Goal: Task Accomplishment & Management: Contribute content

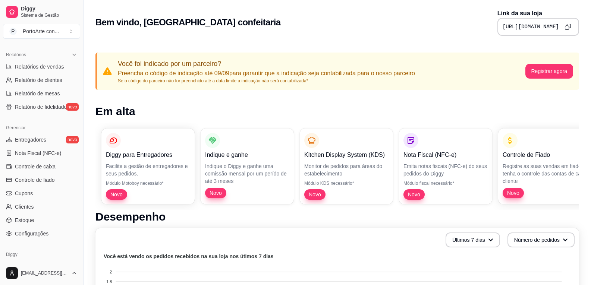
scroll to position [251, 0]
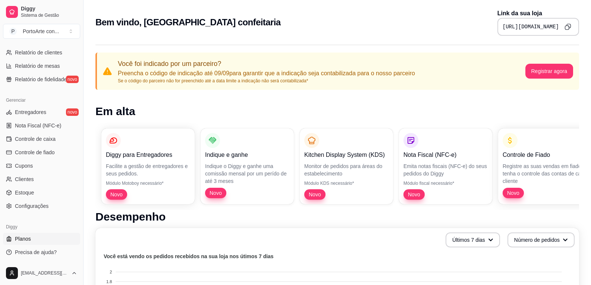
click at [13, 237] on link "Planos" at bounding box center [41, 239] width 77 height 12
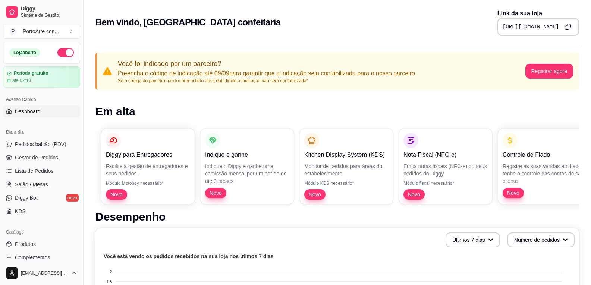
scroll to position [37, 0]
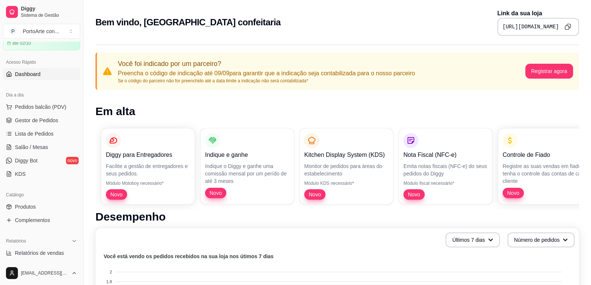
click at [123, 194] on span "Novo" at bounding box center [116, 194] width 18 height 7
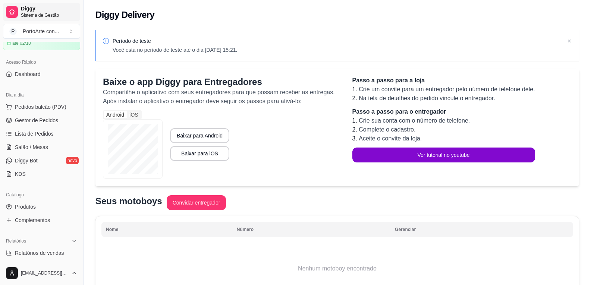
click at [13, 13] on icon at bounding box center [11, 13] width 3 height 0
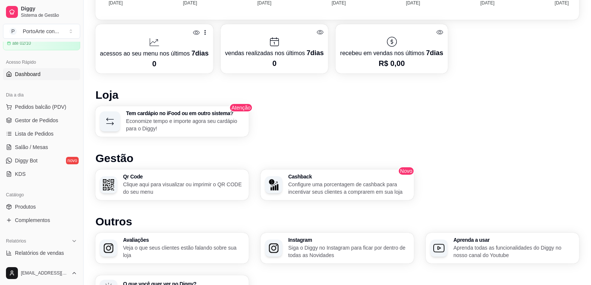
scroll to position [410, 0]
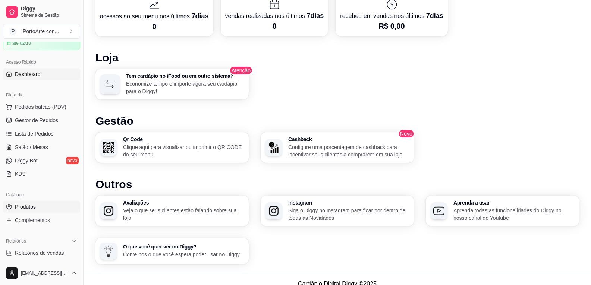
click at [37, 208] on link "Produtos" at bounding box center [41, 207] width 77 height 12
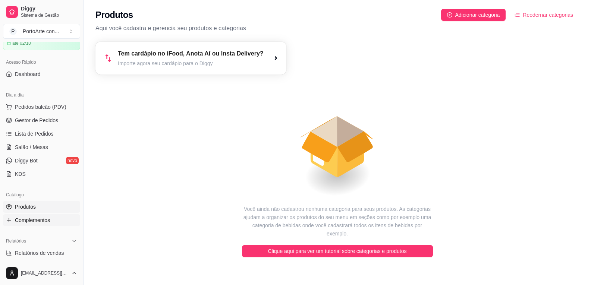
click at [43, 218] on span "Complementos" at bounding box center [32, 219] width 35 height 7
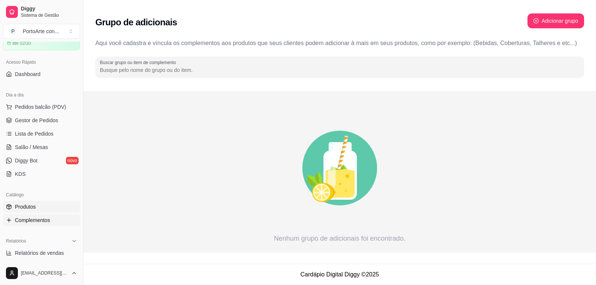
click at [38, 205] on link "Produtos" at bounding box center [41, 207] width 77 height 12
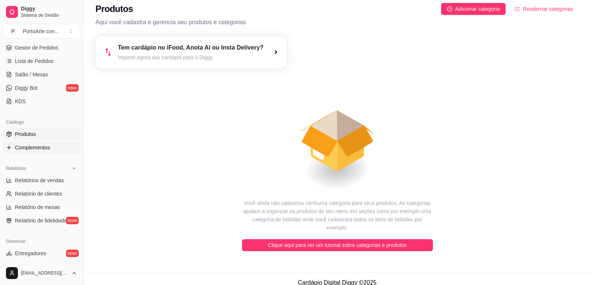
scroll to position [112, 0]
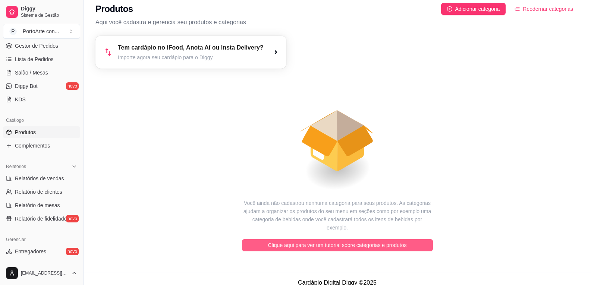
click at [344, 241] on span "Clique aqui para ver um tutorial sobre categorias e produtos" at bounding box center [337, 245] width 139 height 8
click at [319, 241] on span "Clique aqui para ver um tutorial sobre categorias e produtos" at bounding box center [337, 245] width 139 height 8
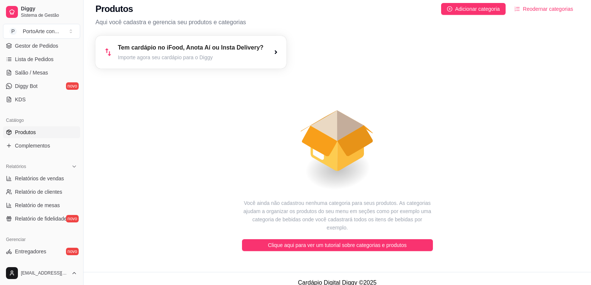
click at [31, 133] on span "Produtos" at bounding box center [25, 132] width 21 height 7
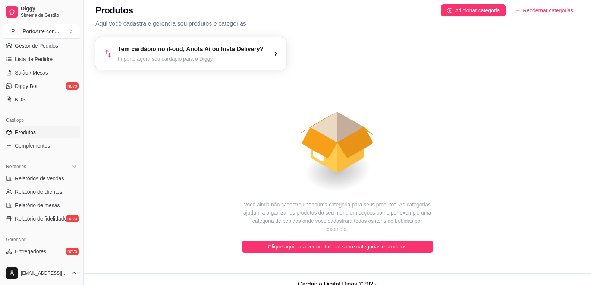
scroll to position [6, 0]
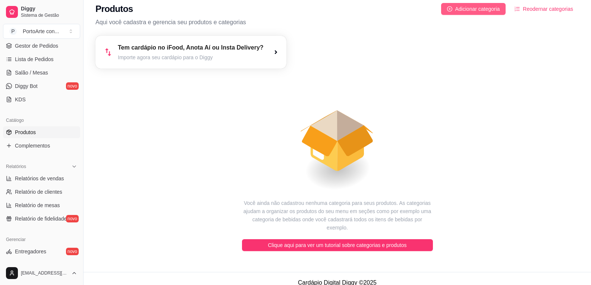
click at [468, 8] on span "Adicionar categoria" at bounding box center [477, 9] width 45 height 8
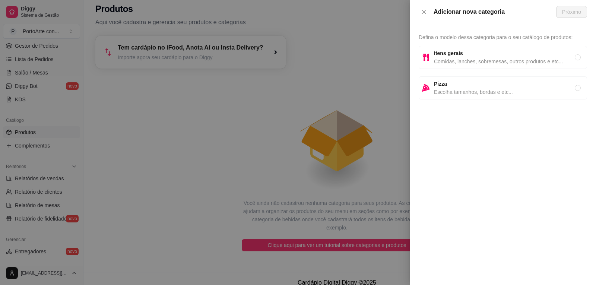
click at [492, 61] on span "Comidas, lanches, sobremesas, outros produtos e etc..." at bounding box center [504, 61] width 141 height 8
radio input "true"
click at [578, 9] on span "Próximo" at bounding box center [571, 12] width 19 height 8
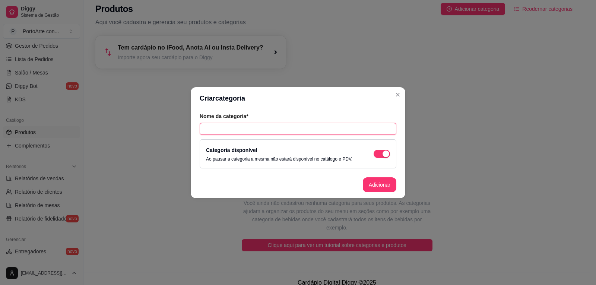
click at [318, 127] on input "text" at bounding box center [298, 129] width 197 height 12
type input "Bolo Inteiros"
click at [380, 187] on button "Adicionar" at bounding box center [380, 184] width 34 height 15
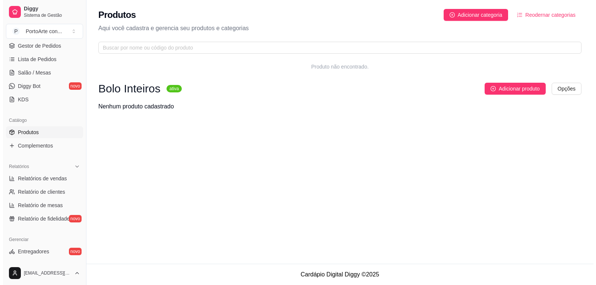
scroll to position [0, 0]
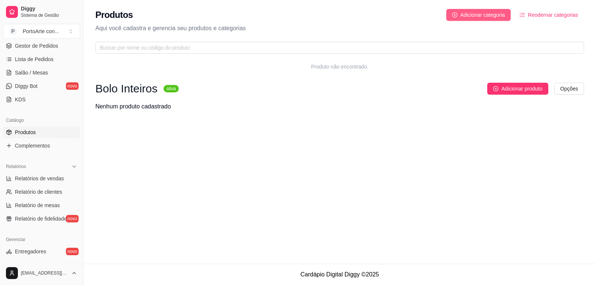
click at [479, 16] on span "Adicionar categoria" at bounding box center [482, 15] width 45 height 8
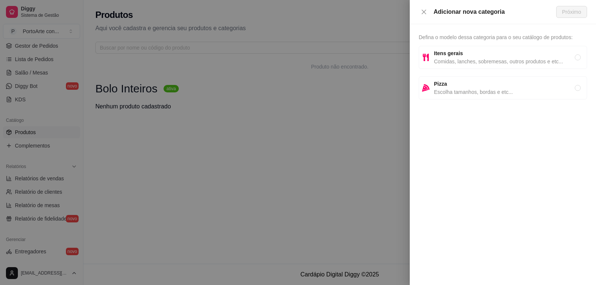
click at [461, 53] on span "Itens gerais" at bounding box center [504, 53] width 141 height 8
radio input "true"
click at [573, 14] on span "Próximo" at bounding box center [571, 12] width 19 height 8
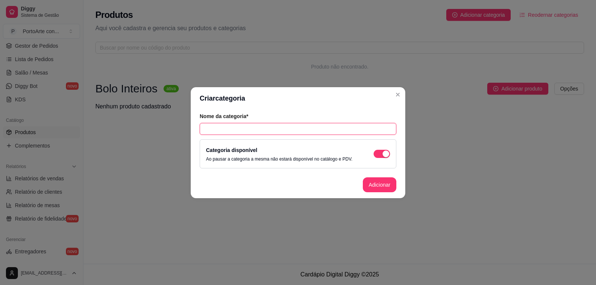
click at [354, 128] on input "text" at bounding box center [298, 129] width 197 height 12
type input "Caseirinhos"
click at [383, 188] on button "Adicionar" at bounding box center [380, 184] width 34 height 15
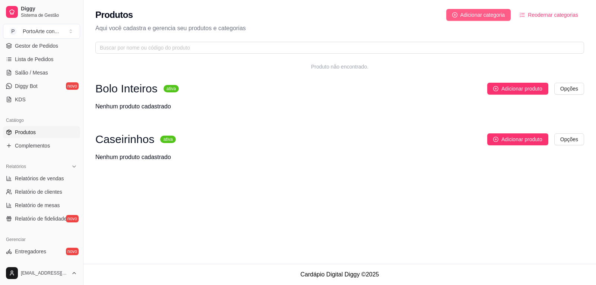
click at [476, 20] on button "Adicionar categoria" at bounding box center [478, 15] width 65 height 12
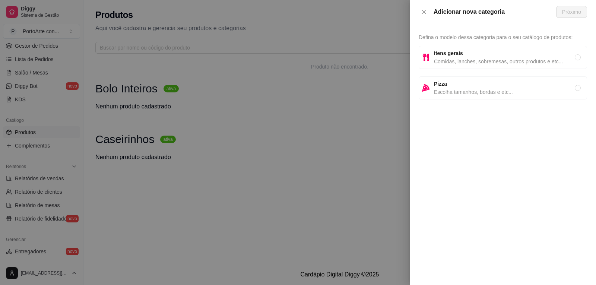
click at [477, 61] on span "Comidas, lanches, sobremesas, outros produtos e etc..." at bounding box center [504, 61] width 141 height 8
radio input "true"
click at [566, 11] on span "Próximo" at bounding box center [571, 12] width 19 height 8
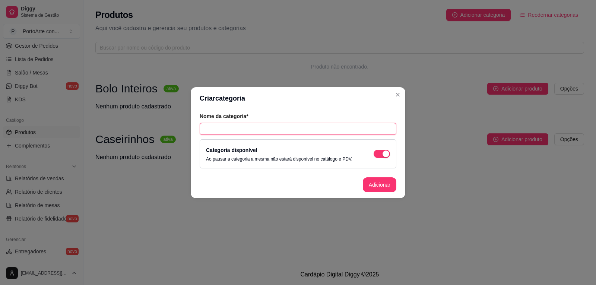
click at [247, 131] on input "text" at bounding box center [298, 129] width 197 height 12
type input "chifre de corno"
click at [377, 186] on button "Adicionar" at bounding box center [380, 184] width 34 height 15
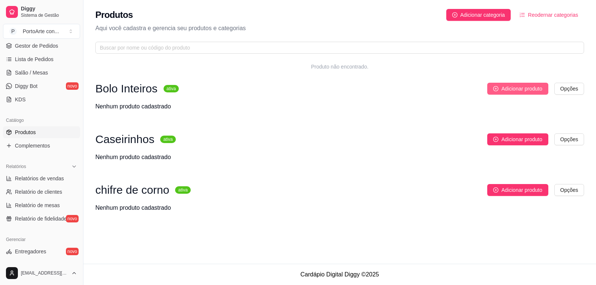
click at [529, 89] on span "Adicionar produto" at bounding box center [521, 89] width 41 height 8
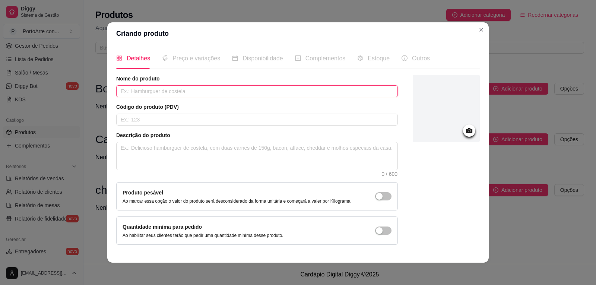
click at [190, 91] on input "text" at bounding box center [257, 91] width 282 height 12
type input "Bolo de Chocolate"
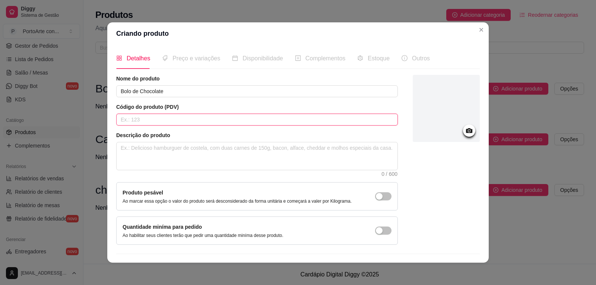
click at [183, 121] on input "text" at bounding box center [257, 120] width 282 height 12
type input "88222001"
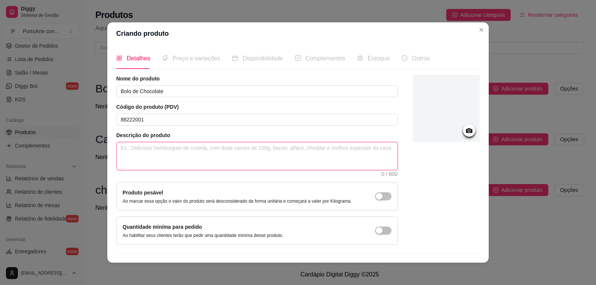
click at [181, 152] on textarea at bounding box center [257, 156] width 281 height 28
type textarea "B"
type textarea "Bo"
type textarea "Bol"
type textarea "Bolo"
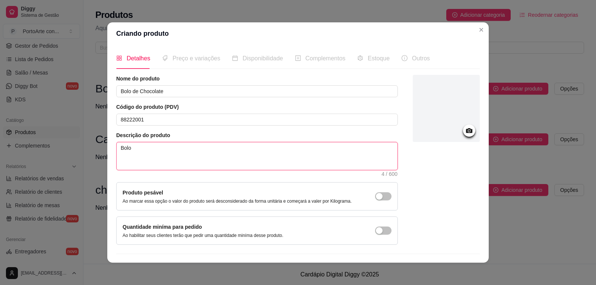
type textarea "Bolo"
type textarea "Bolo d"
type textarea "Bolo de"
type textarea "Bolo de c"
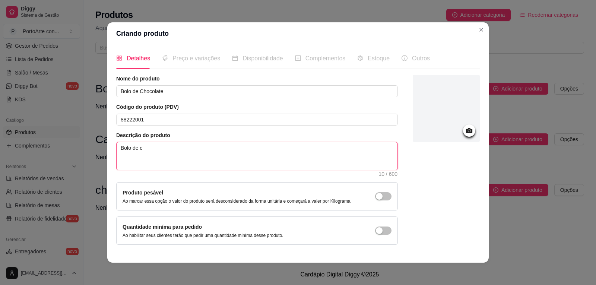
type textarea "Bolo de ch"
type textarea "Bolo de cho"
type textarea "Bolo de choc"
type textarea "Bolo de choco"
type textarea "Bolo de chocol"
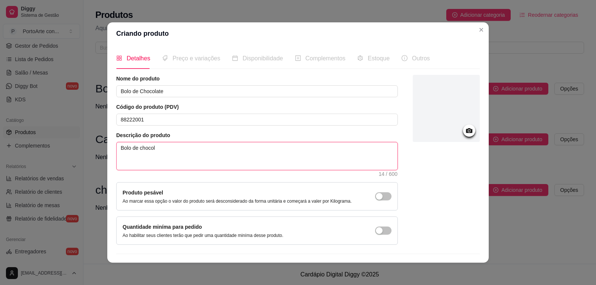
type textarea "Bolo de chocola"
type textarea "Bolo de chocolat"
type textarea "Bolo de chocolate"
type textarea "Bolo de chocolate f"
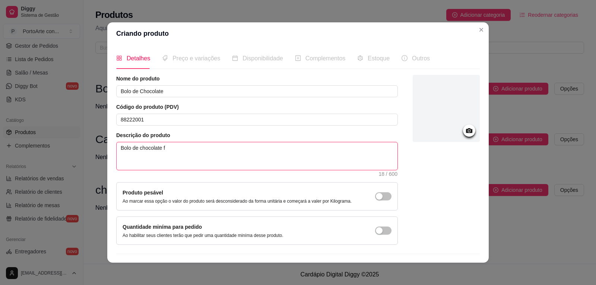
type textarea "Bolo de chocolate fo"
type textarea "Bolo de chocolate for"
type textarea "Bolo de chocolate form"
type textarea "Bolo de chocolate forma"
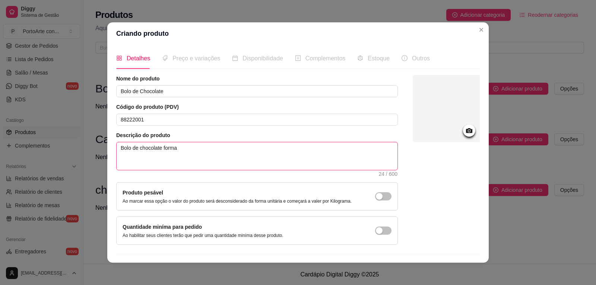
type textarea "Bolo de chocolate forma 2"
type textarea "Bolo de chocolate forma 20"
type textarea "Bolo de chocolate forma 20c"
type textarea "Bolo de chocolate forma 20cm"
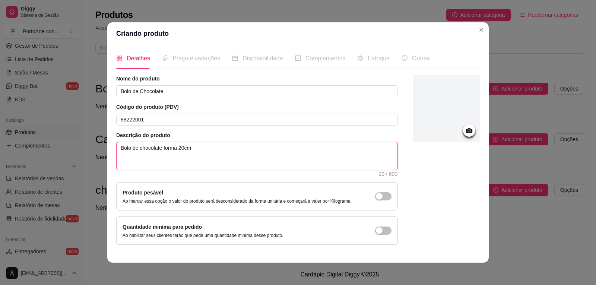
type textarea "Bolo de chocolate forma 20cm"
type textarea "Bolo de chocolate forma 20cm,"
type textarea "Bolo de chocolate forma 20cm, c"
type textarea "Bolo de chocolate forma 20cm, co"
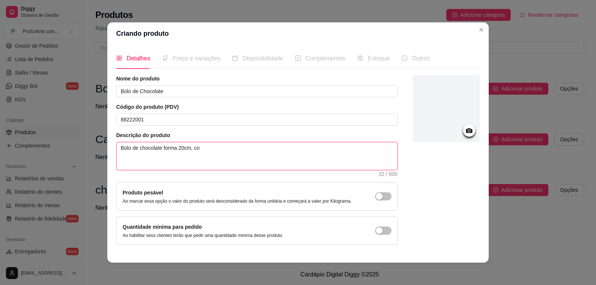
type textarea "Bolo de chocolate forma 20cm, com"
type textarea "Bolo de chocolate forma 20cm, com c"
type textarea "Bolo de chocolate forma 20cm, com co"
type textarea "Bolo de chocolate forma 20cm, com cob"
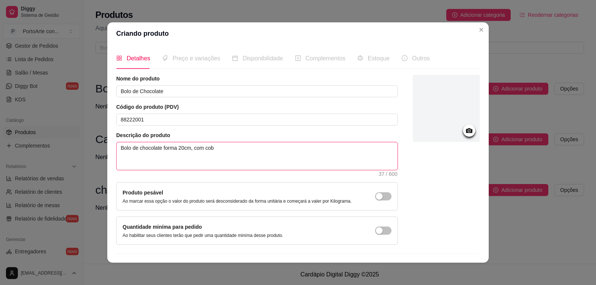
type textarea "Bolo de chocolate forma 20cm, com cobe"
type textarea "Bolo de chocolate forma 20cm, com cober"
type textarea "Bolo de chocolate forma 20cm, com cobert"
type textarea "Bolo de chocolate forma 20cm, com cobertu"
type textarea "Bolo de chocolate forma 20cm, com cobertur"
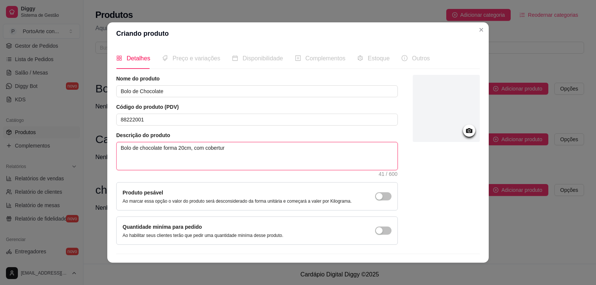
type textarea "Bolo de chocolate forma 20cm, com cobertura"
type textarea "Bolo de chocolate forma 20cm, com cobertura d"
type textarea "Bolo de chocolate forma 20cm, com cobertura de"
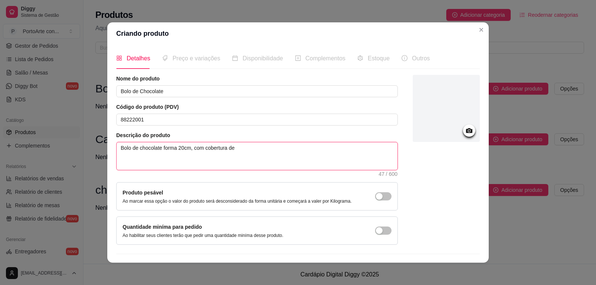
type textarea "Bolo de chocolate forma 20cm, com cobertura de b"
type textarea "Bolo de chocolate forma 20cm, com cobertura de br"
type textarea "Bolo de chocolate forma 20cm, com cobertura de bri"
type textarea "Bolo de chocolate forma 20cm, com cobertura de brig"
type textarea "Bolo de chocolate forma 20cm, com cobertura de briga"
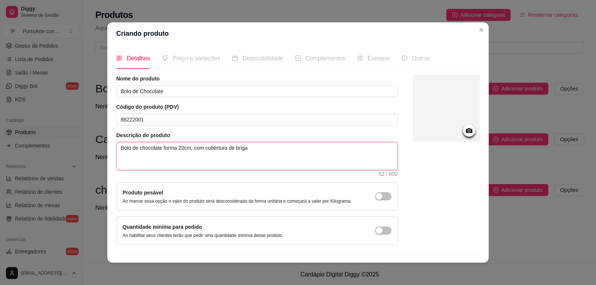
type textarea "Bolo de chocolate forma 20cm, com cobertura de brigad"
type textarea "Bolo de chocolate forma 20cm, com cobertura de brigade"
type textarea "Bolo de chocolate forma 20cm, com cobertura de brigadei"
type textarea "Bolo de chocolate forma 20cm, com cobertura de brigadeir"
type textarea "Bolo de chocolate forma 20cm, com cobertura de brigadeiro"
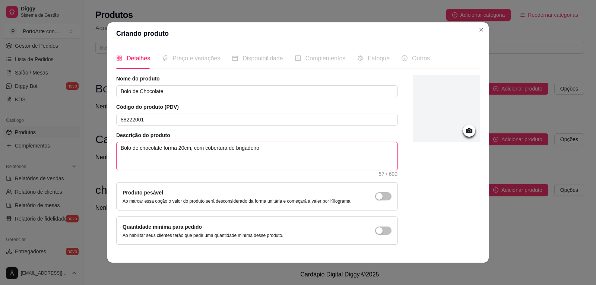
type textarea "Bolo de chocolate forma 20cm, com cobertura de brigadeiro"
type textarea "Bolo de chocolate forma 20cm, com cobertura de brigadeiro c"
type textarea "Bolo de chocolate forma 20cm, com cobertura de brigadeiro co"
type textarea "Bolo de chocolate forma 20cm, com cobertura de brigadeiro com"
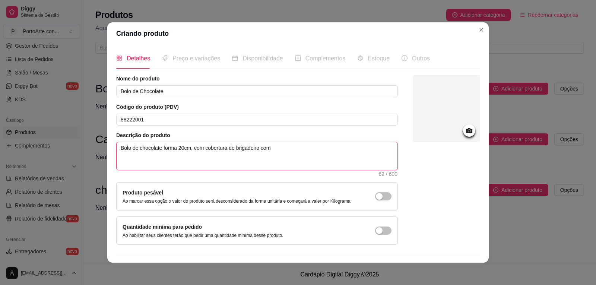
type textarea "Bolo de chocolate forma 20cm, com cobertura de brigadeiro com g"
type textarea "Bolo de chocolate forma 20cm, com cobertura de brigadeiro com gr"
type textarea "Bolo de chocolate forma 20cm, com cobertura de brigadeiro com gra"
type textarea "Bolo de chocolate forma 20cm, com cobertura de brigadeiro com gr"
type textarea "Bolo de chocolate forma 20cm, com cobertura de brigadeiro com g"
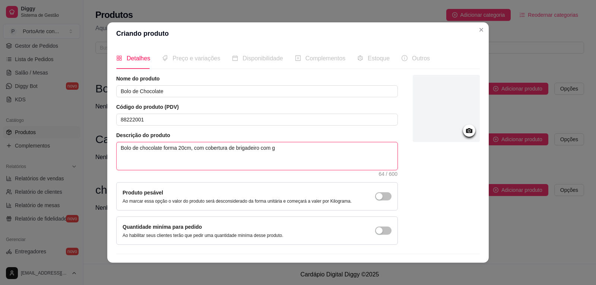
type textarea "Bolo de chocolate forma 20cm, com cobertura de brigadeiro com"
type textarea "Bolo de chocolate forma 20cm, com cobertura de brigadeiro co"
type textarea "Bolo de chocolate forma 20cm, com cobertura de brigadeiro c"
type textarea "Bolo de chocolate forma 20cm, com cobertura de brigadeiro"
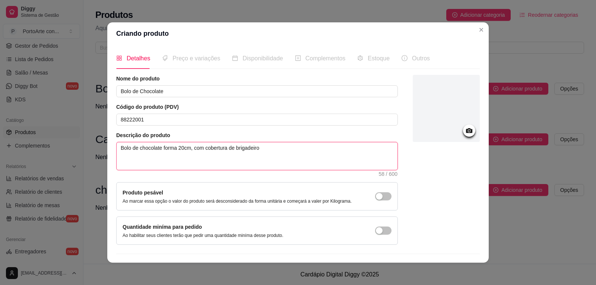
type textarea "Bolo de chocolate forma 20cm, com cobertura de brigadeiro"
type textarea "Bolo de chocolate forma 20cm, com cobertura de brigadeiro c"
type textarea "Bolo de chocolate forma 20cm, com cobertura de brigadeiro cm"
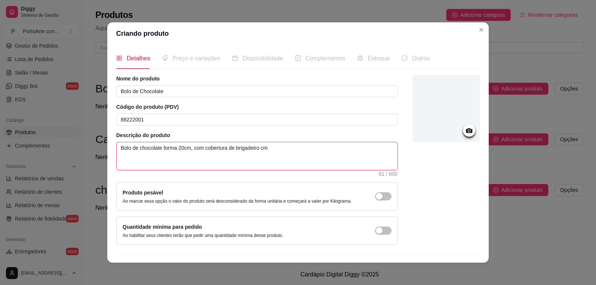
type textarea "Bolo de chocolate forma 20cm, com cobertura de brigadeiro cm d"
type textarea "Bolo de chocolate forma 20cm, com cobertura de brigadeiro cm de"
type textarea "Bolo de chocolate forma 20cm, com cobertura de brigadeiro cm dec"
type textarea "Bolo de chocolate forma 20cm, com cobertura de brigadeiro cm deco"
type textarea "Bolo de chocolate forma 20cm, com cobertura de brigadeiro cm decor"
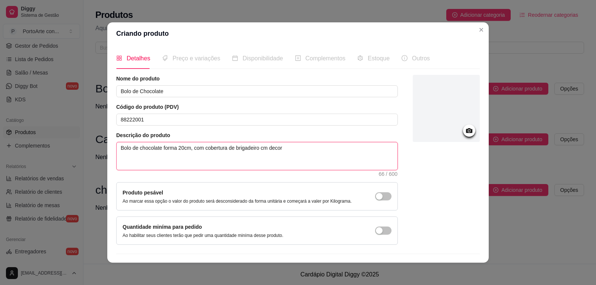
type textarea "Bolo de chocolate forma 20cm, com cobertura de brigadeiro cm decora"
type textarea "Bolo de chocolate forma 20cm, com cobertura de brigadeiro cm decoraç"
type textarea "Bolo de chocolate forma 20cm, com cobertura de brigadeiro cm decoraçõ"
type textarea "Bolo de chocolate forma 20cm, com cobertura de brigadeiro cm decoraçõa"
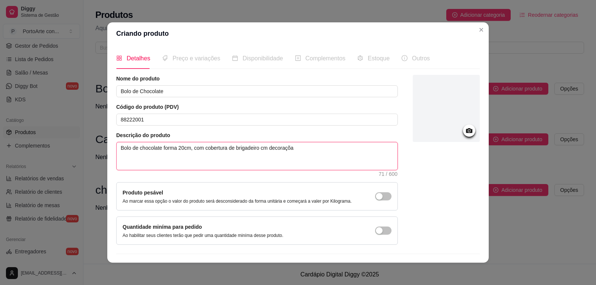
type textarea "Bolo de chocolate forma 20cm, com cobertura de brigadeiro cm decoraçõa"
type textarea "Bolo de chocolate forma 20cm, com cobertura de brigadeiro cm decoraçõ"
type textarea "Bolo de chocolate forma 20cm, com cobertura de brigadeiro cm decoraç"
type textarea "Bolo de chocolate forma 20cm, com cobertura de brigadeiro cm decoraçã"
type textarea "Bolo de chocolate forma 20cm, com cobertura de brigadeiro cm decoração"
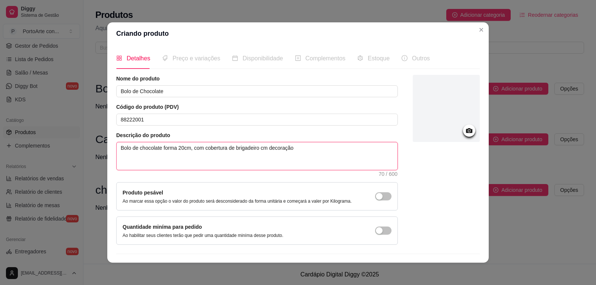
type textarea "Bolo de chocolate forma 20cm, com cobertura de brigadeiro cm decoração"
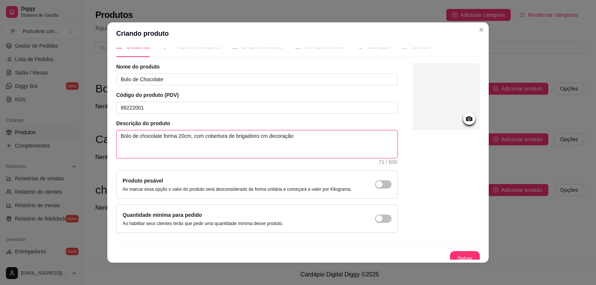
scroll to position [18, 0]
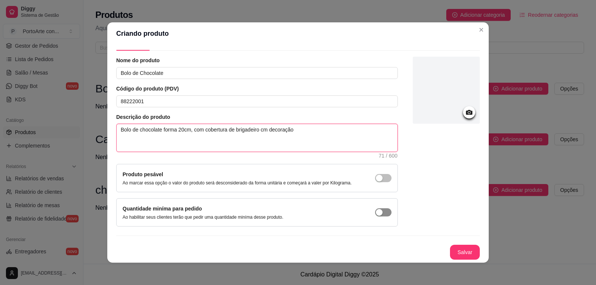
type textarea "Bolo de chocolate forma 20cm, com cobertura de brigadeiro cm decoração"
click at [377, 182] on span "button" at bounding box center [383, 178] width 16 height 8
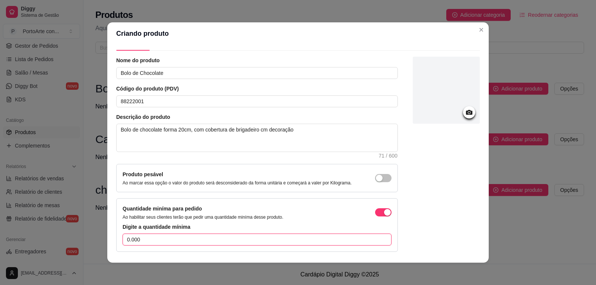
click at [214, 240] on input "0.000" at bounding box center [257, 240] width 269 height 12
click at [375, 213] on span "button" at bounding box center [383, 212] width 16 height 8
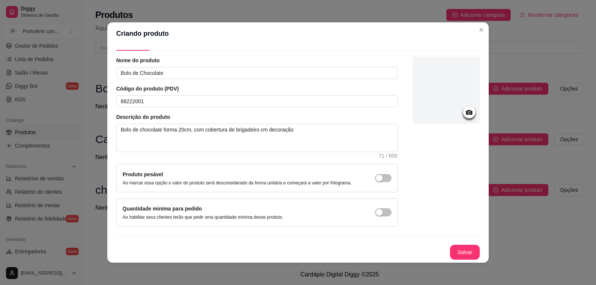
click at [468, 113] on circle at bounding box center [469, 113] width 2 height 2
click at [430, 104] on div at bounding box center [446, 90] width 67 height 67
click at [449, 114] on div at bounding box center [446, 90] width 67 height 67
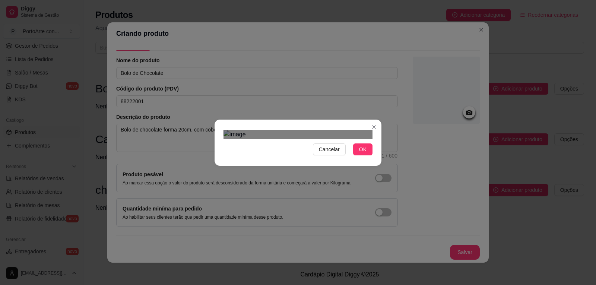
click at [308, 152] on div "Use the arrow keys to move the crop selection area" at bounding box center [297, 218] width 134 height 134
click at [307, 166] on div "Use the arrow keys to move the crop selection area" at bounding box center [292, 218] width 134 height 134
click at [364, 153] on span "OK" at bounding box center [362, 149] width 7 height 8
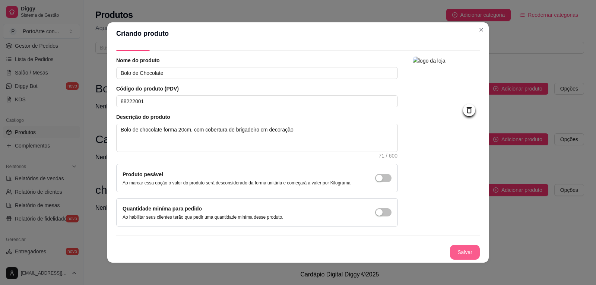
click at [450, 252] on button "Salvar" at bounding box center [465, 252] width 30 height 15
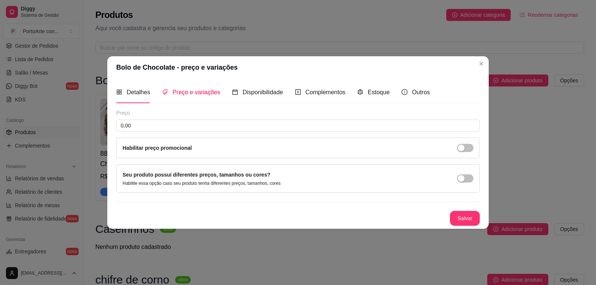
scroll to position [0, 0]
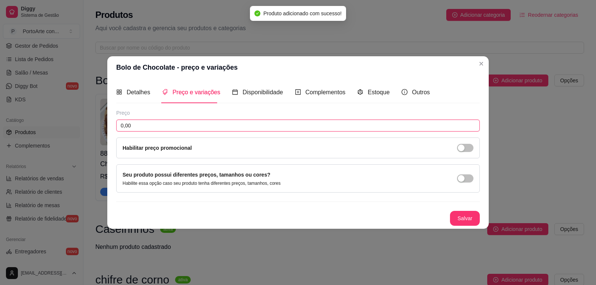
click at [216, 127] on input "0,00" at bounding box center [298, 126] width 364 height 12
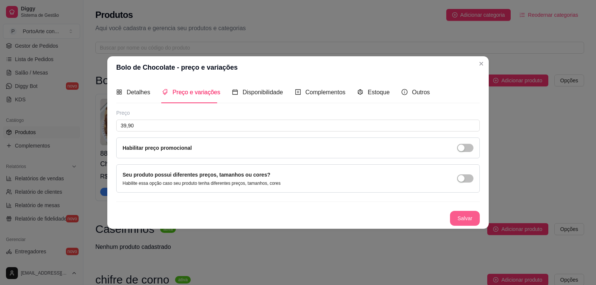
click at [458, 214] on button "Salvar" at bounding box center [465, 218] width 30 height 15
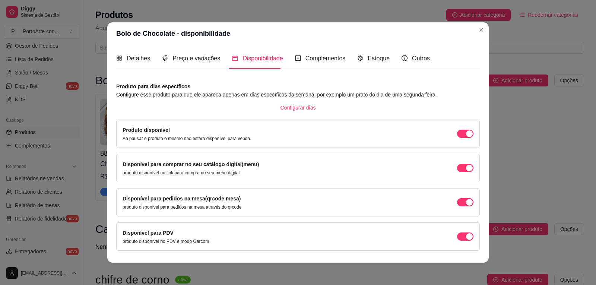
scroll to position [21, 0]
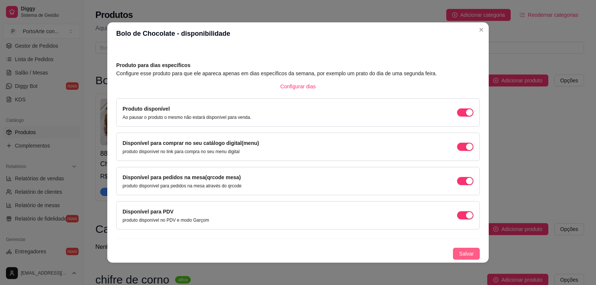
click at [459, 254] on span "Salvar" at bounding box center [466, 254] width 15 height 8
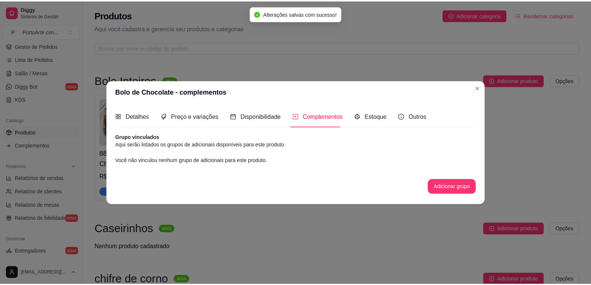
scroll to position [0, 0]
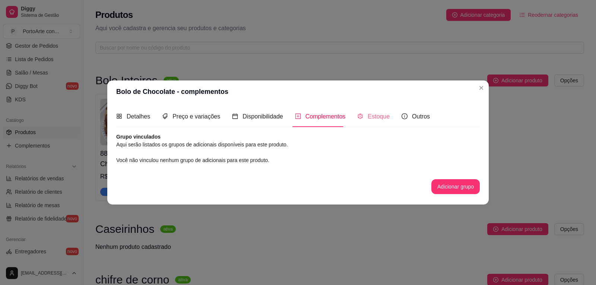
click at [368, 123] on div "Estoque" at bounding box center [373, 116] width 32 height 21
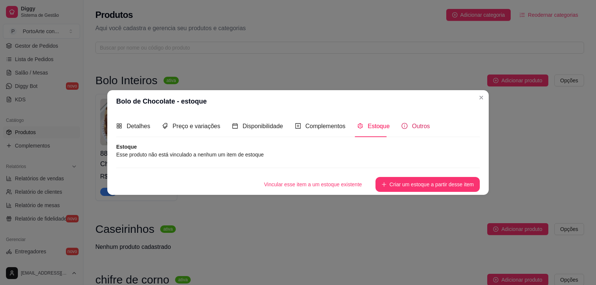
click at [418, 129] on span "Outros" at bounding box center [421, 126] width 18 height 6
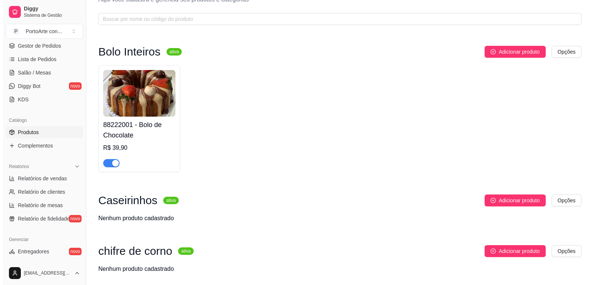
scroll to position [18, 0]
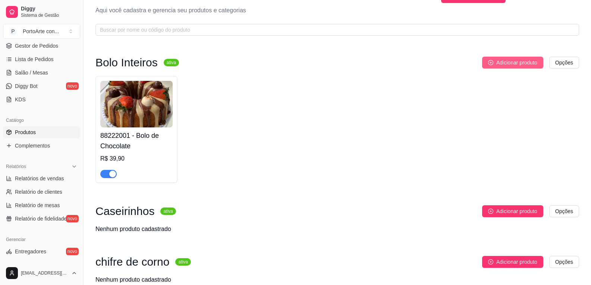
click at [502, 61] on span "Adicionar produto" at bounding box center [516, 62] width 41 height 8
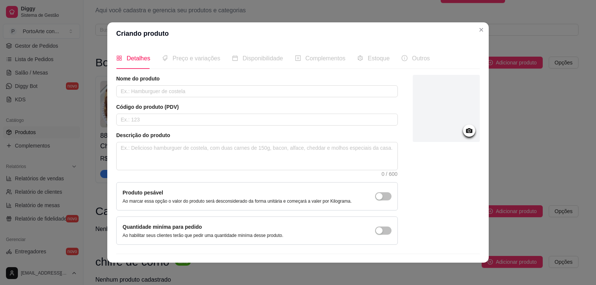
click at [466, 132] on icon at bounding box center [469, 130] width 6 height 5
click at [447, 113] on div at bounding box center [446, 108] width 67 height 67
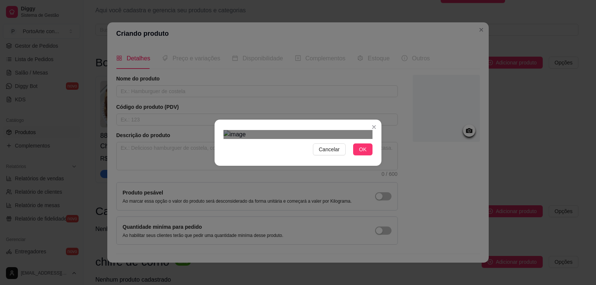
click at [277, 149] on div "Use the arrow keys to move the crop selection area" at bounding box center [299, 216] width 134 height 134
click at [360, 153] on span "OK" at bounding box center [362, 149] width 7 height 8
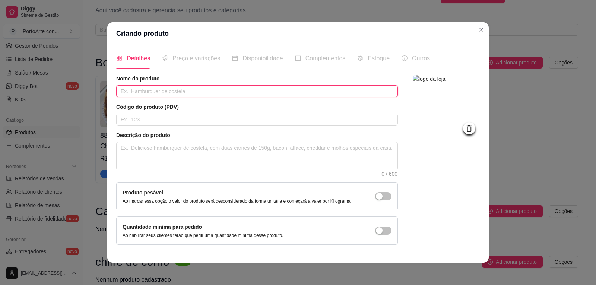
click at [171, 92] on input "text" at bounding box center [257, 91] width 282 height 12
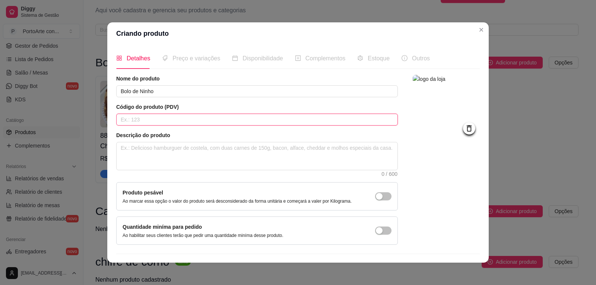
click at [159, 120] on input "text" at bounding box center [257, 120] width 282 height 12
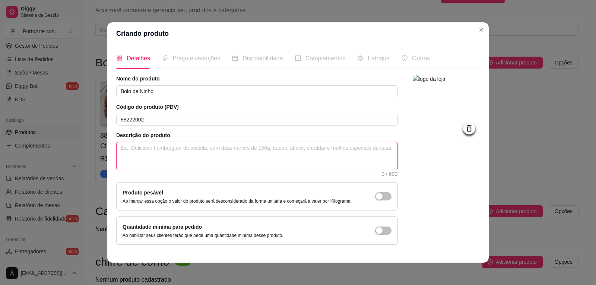
click at [163, 152] on textarea at bounding box center [257, 156] width 281 height 28
click at [249, 150] on textarea "Bolo de massa branca, cobertura de ninho e bragadeirop de ninho" at bounding box center [257, 156] width 281 height 28
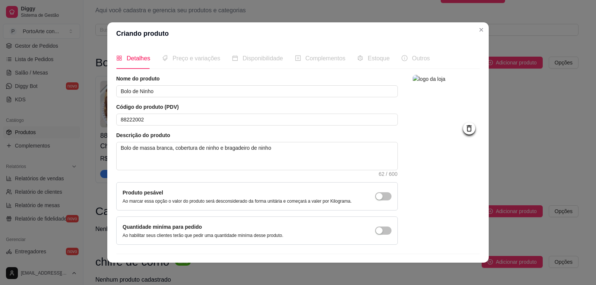
click at [275, 139] on div "Descrição do produto Bolo de massa branca, cobertura de ninho e bragadeiro de n…" at bounding box center [257, 154] width 282 height 45
click at [275, 156] on textarea "Bolo de massa branca, cobertura de ninho e bragadeiro de ninho" at bounding box center [257, 156] width 281 height 28
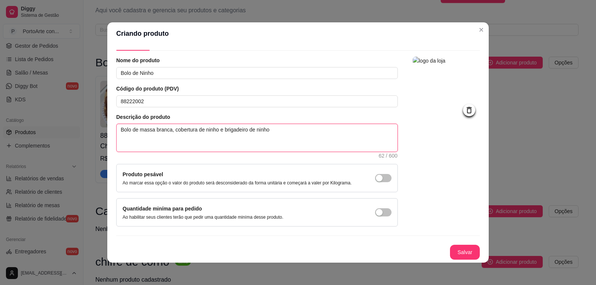
scroll to position [1, 0]
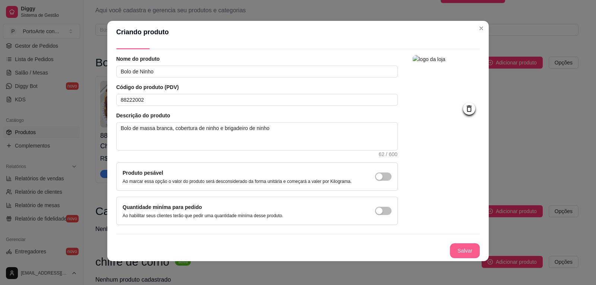
click at [457, 247] on button "Salvar" at bounding box center [465, 250] width 30 height 15
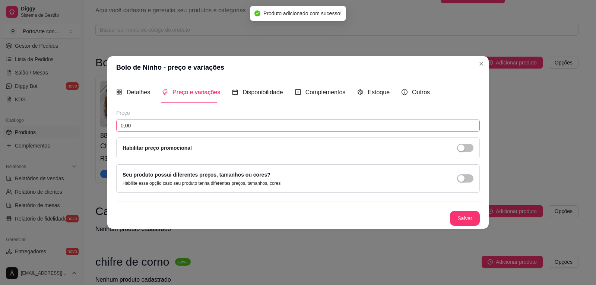
click at [234, 125] on input "0,00" at bounding box center [298, 126] width 364 height 12
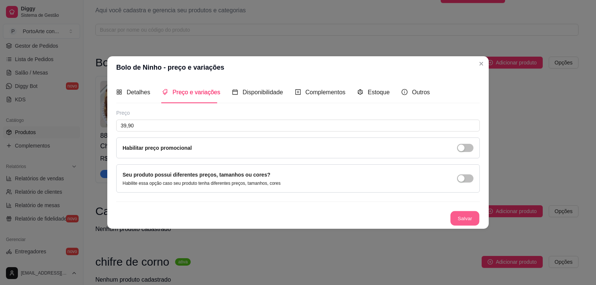
click at [463, 219] on button "Salvar" at bounding box center [464, 218] width 29 height 15
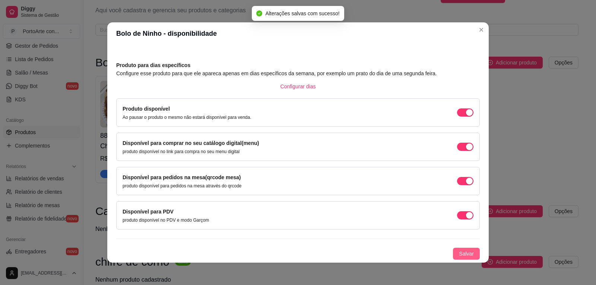
scroll to position [1, 0]
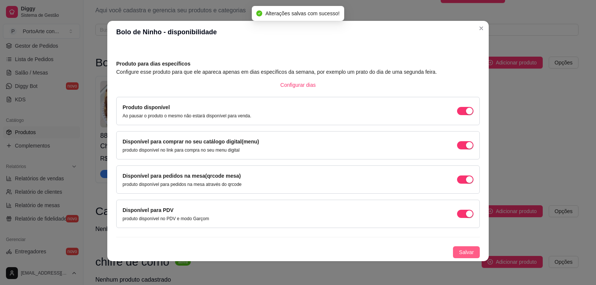
click at [459, 251] on span "Salvar" at bounding box center [466, 252] width 15 height 8
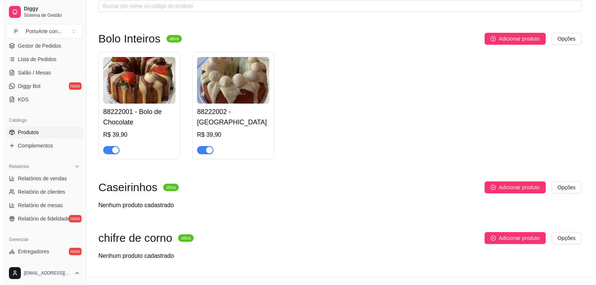
scroll to position [55, 0]
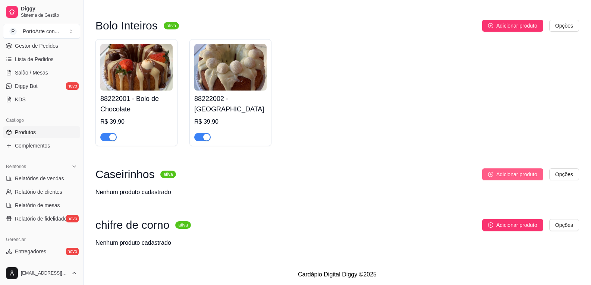
click at [509, 175] on span "Adicionar produto" at bounding box center [516, 174] width 41 height 8
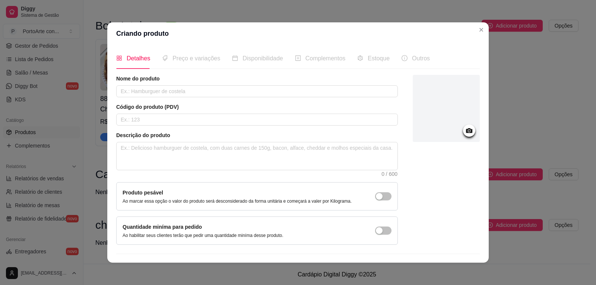
click at [465, 134] on icon at bounding box center [469, 130] width 9 height 9
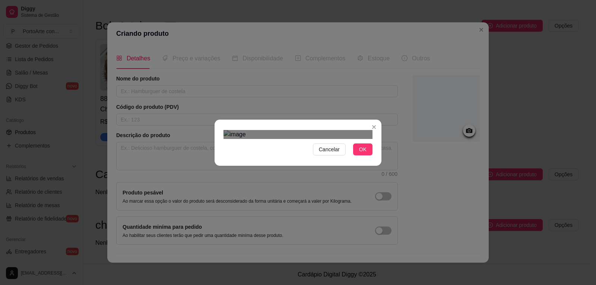
click at [311, 180] on div "Use the arrow keys to move the crop selection area" at bounding box center [295, 247] width 134 height 134
click at [361, 153] on span "OK" at bounding box center [362, 149] width 7 height 8
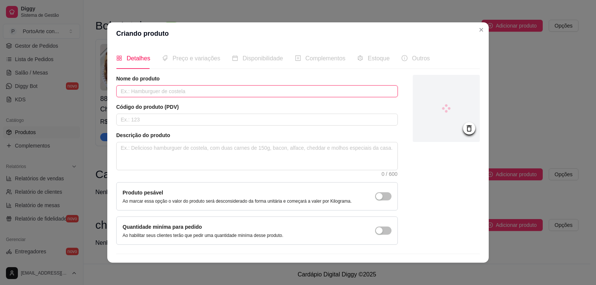
click at [189, 91] on input "text" at bounding box center [257, 91] width 282 height 12
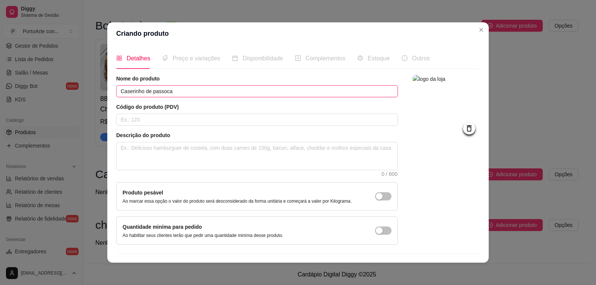
click at [160, 93] on input "Caserinho de passoca" at bounding box center [257, 91] width 282 height 12
click at [151, 91] on input "Caserinho de paçoca" at bounding box center [257, 91] width 282 height 12
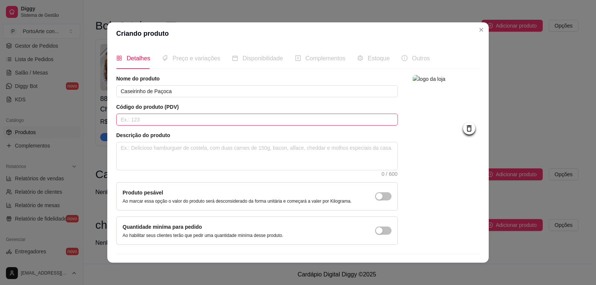
click at [141, 120] on input "text" at bounding box center [257, 120] width 282 height 12
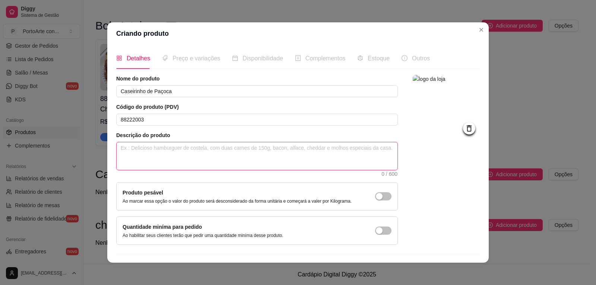
click at [149, 145] on textarea at bounding box center [257, 156] width 281 height 28
click at [128, 150] on textarea "Bolo de forma 15cm" at bounding box center [257, 156] width 281 height 28
click at [206, 146] on textarea "Bolo massa de paçoca de forma 15cm" at bounding box center [257, 156] width 281 height 28
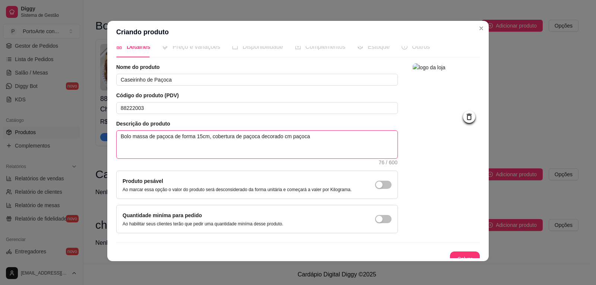
scroll to position [18, 0]
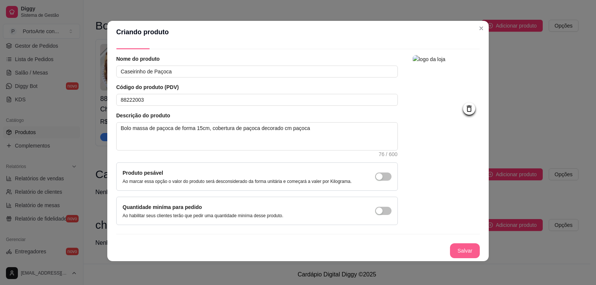
click at [450, 248] on button "Salvar" at bounding box center [465, 250] width 30 height 15
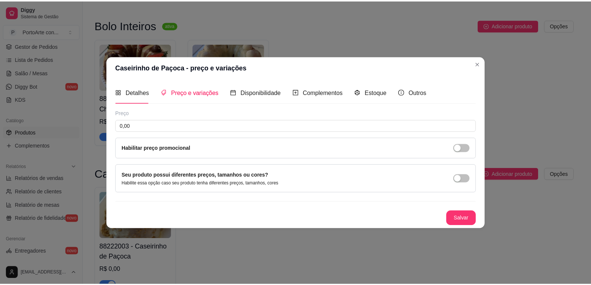
scroll to position [0, 0]
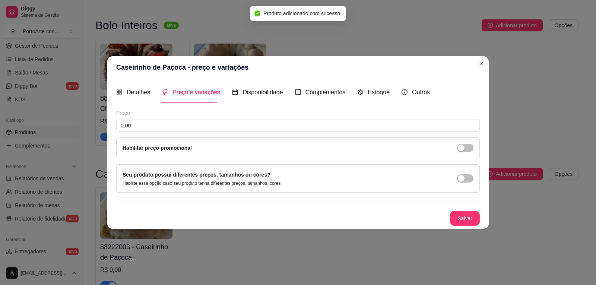
click at [228, 119] on div "Preço 0,00 Habilitar preço promocional" at bounding box center [298, 133] width 364 height 49
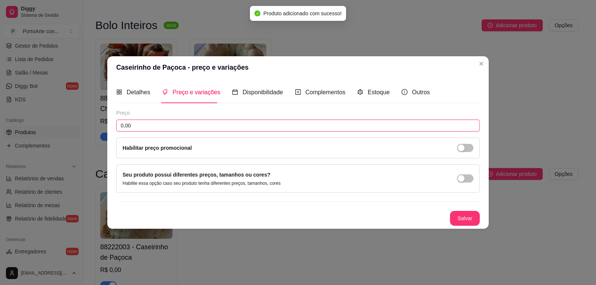
click at [228, 128] on input "0,00" at bounding box center [298, 126] width 364 height 12
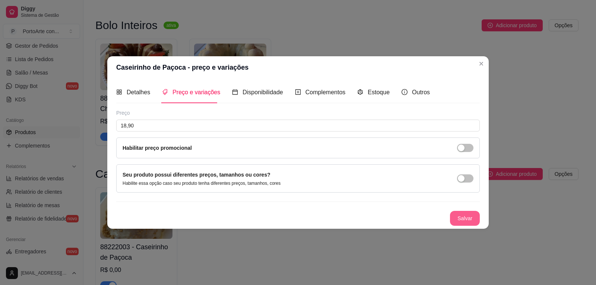
click at [459, 212] on button "Salvar" at bounding box center [465, 218] width 30 height 15
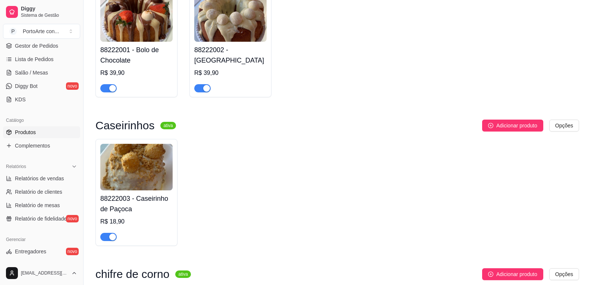
scroll to position [153, 0]
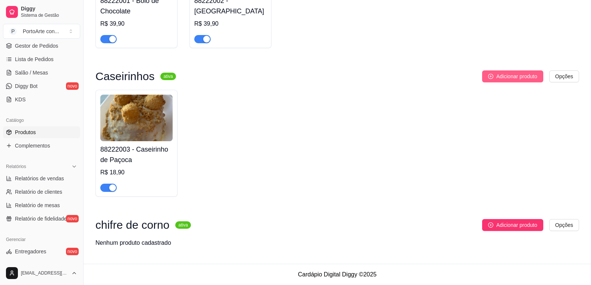
click at [515, 77] on span "Adicionar produto" at bounding box center [516, 76] width 41 height 8
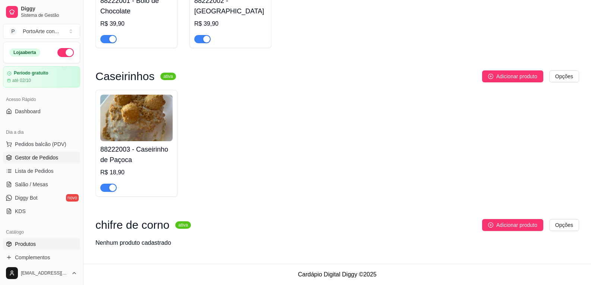
scroll to position [42, 0]
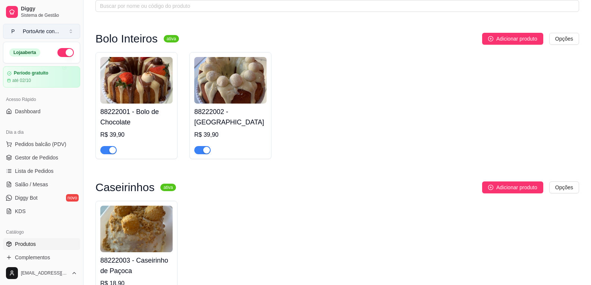
click at [33, 30] on div "PortoArte con ..." at bounding box center [41, 31] width 36 height 7
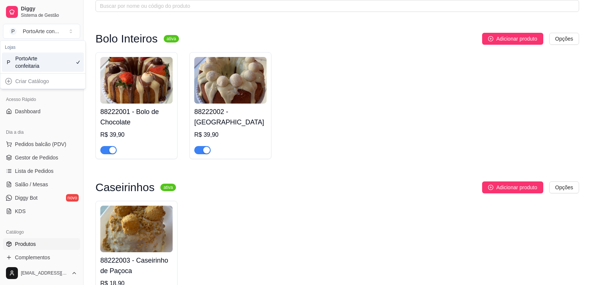
click at [23, 64] on div "PortoArte confeitaria" at bounding box center [32, 62] width 34 height 15
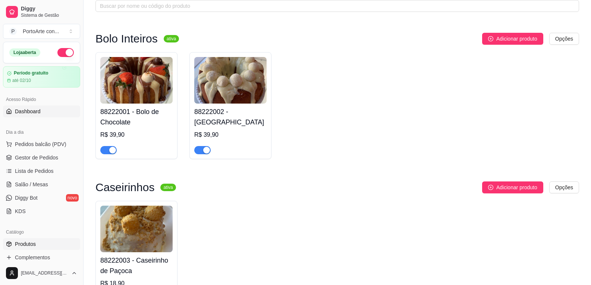
click at [30, 111] on span "Dashboard" at bounding box center [28, 111] width 26 height 7
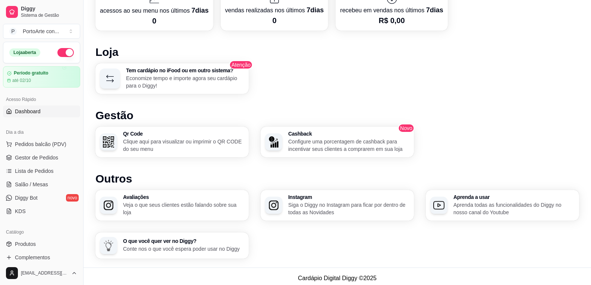
scroll to position [419, 0]
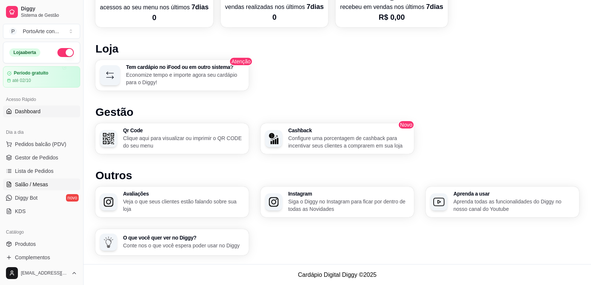
click at [39, 184] on span "Salão / Mesas" at bounding box center [31, 184] width 33 height 7
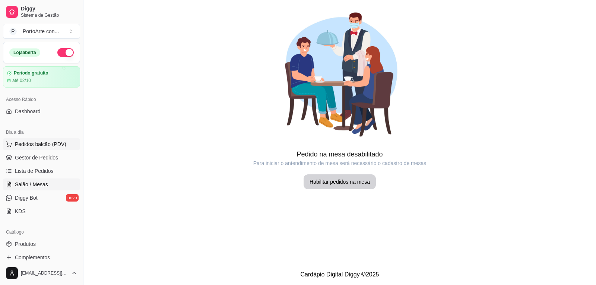
click at [38, 144] on span "Pedidos balcão (PDV)" at bounding box center [40, 143] width 51 height 7
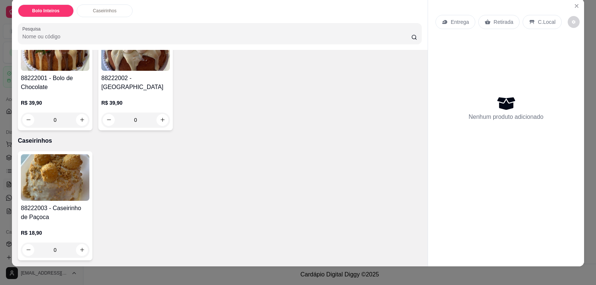
scroll to position [15, 0]
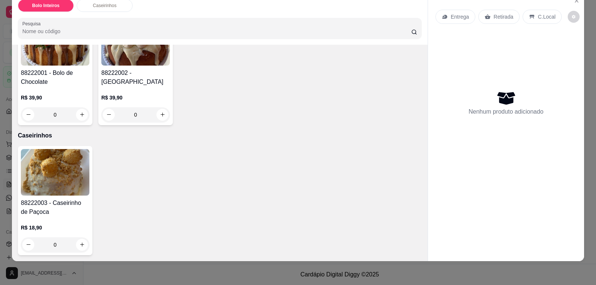
click at [283, 130] on div "Item avulso Bolo Inteiros 88222001 - Bolo de Chocolate R$ 39,90 0 88222002 - Bo…" at bounding box center [220, 153] width 416 height 216
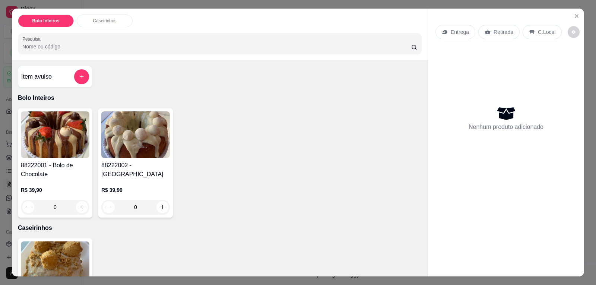
scroll to position [77, 0]
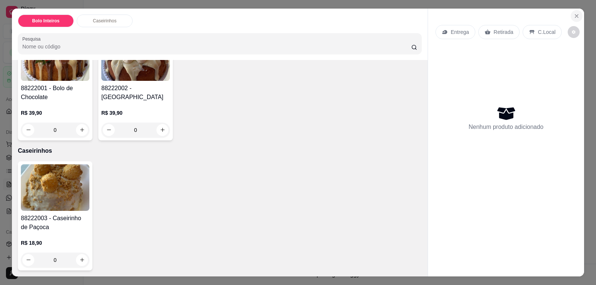
click at [575, 18] on icon "Close" at bounding box center [576, 16] width 3 height 3
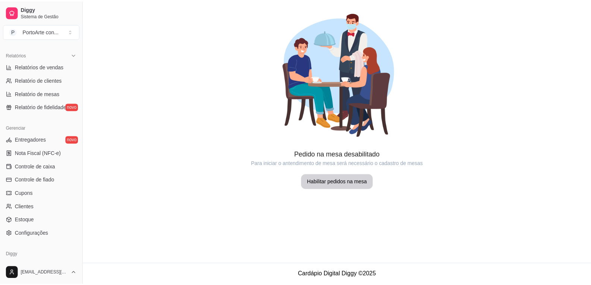
scroll to position [251, 0]
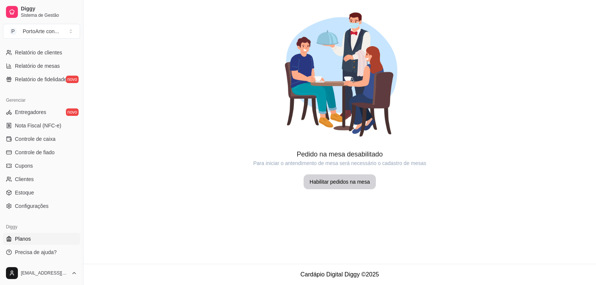
click at [29, 240] on span "Planos" at bounding box center [23, 238] width 16 height 7
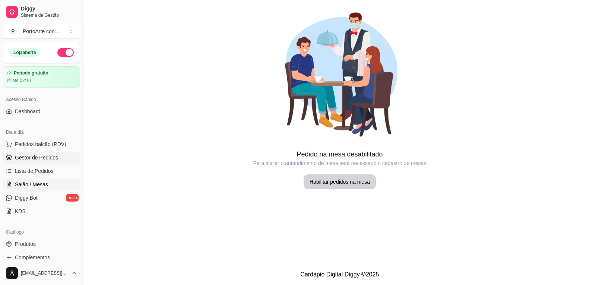
click at [37, 155] on span "Gestor de Pedidos" at bounding box center [36, 157] width 43 height 7
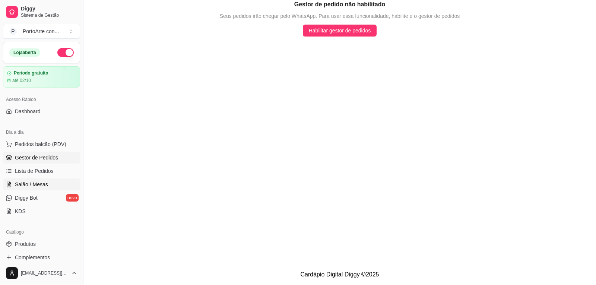
click at [28, 185] on span "Salão / Mesas" at bounding box center [31, 184] width 33 height 7
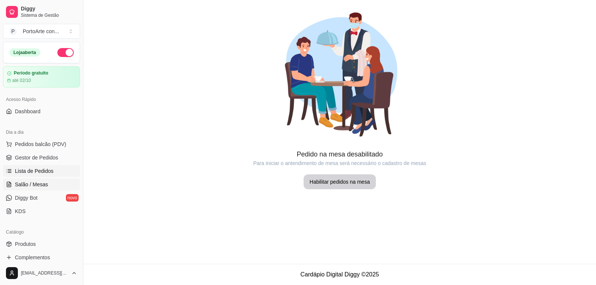
click at [33, 171] on span "Lista de Pedidos" at bounding box center [34, 170] width 39 height 7
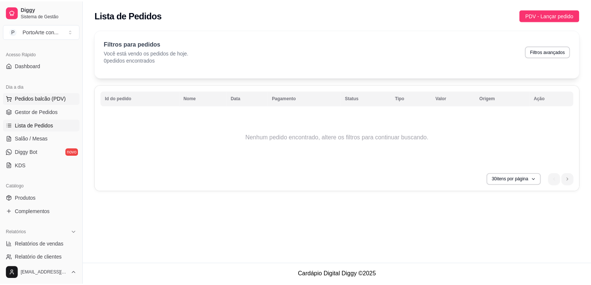
scroll to position [112, 0]
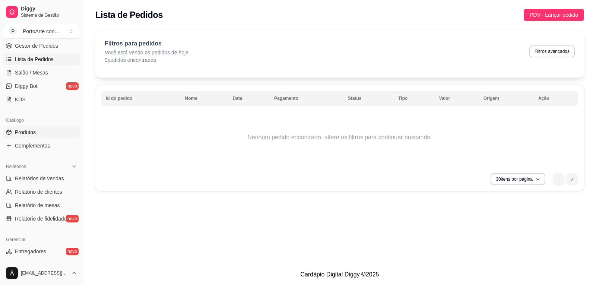
click at [20, 129] on span "Produtos" at bounding box center [25, 132] width 21 height 7
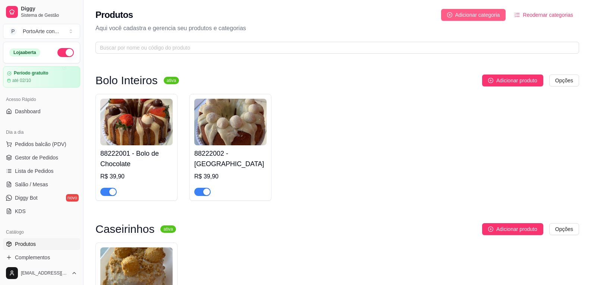
click at [464, 16] on span "Adicionar categoria" at bounding box center [477, 15] width 45 height 8
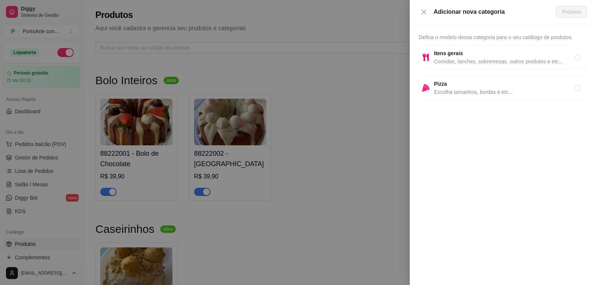
click at [499, 58] on span "Comidas, lanches, sobremesas, outros produtos e etc..." at bounding box center [504, 61] width 141 height 8
click at [569, 10] on span "Próximo" at bounding box center [571, 12] width 19 height 8
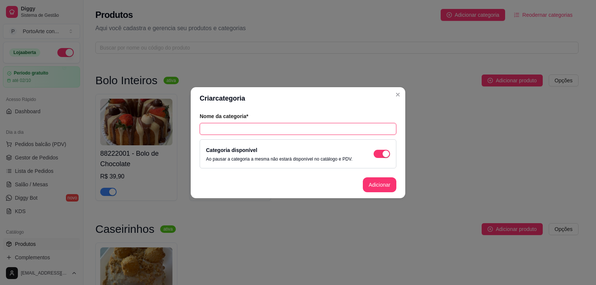
click at [297, 132] on input "text" at bounding box center [298, 129] width 197 height 12
click at [377, 183] on button "Adicionar" at bounding box center [380, 184] width 34 height 15
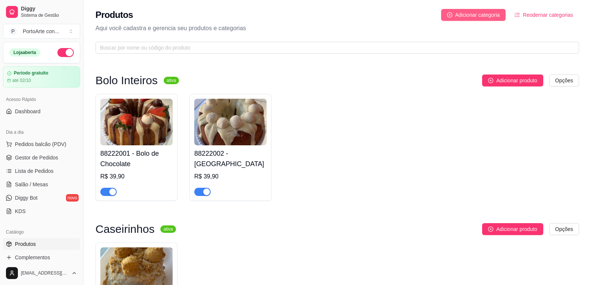
click at [466, 13] on span "Adicionar categoria" at bounding box center [477, 15] width 45 height 8
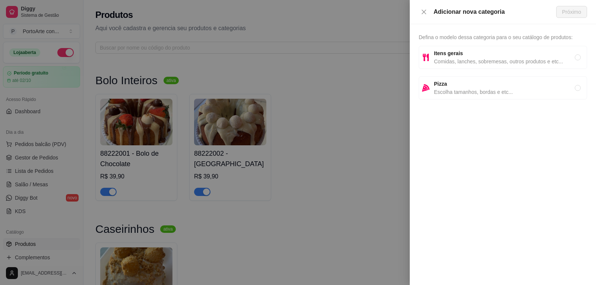
click at [478, 61] on span "Comidas, lanches, sobremesas, outros produtos e etc..." at bounding box center [504, 61] width 141 height 8
click at [568, 13] on span "Próximo" at bounding box center [571, 12] width 19 height 8
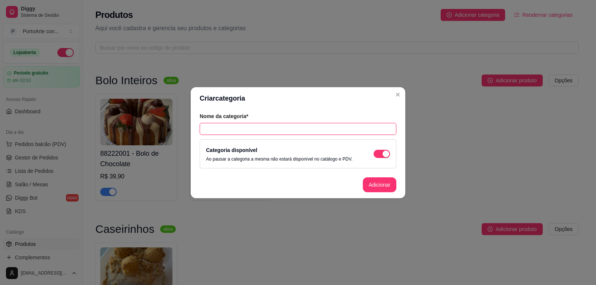
click at [368, 130] on input "text" at bounding box center [298, 129] width 197 height 12
click at [380, 183] on button "Adicionar" at bounding box center [380, 184] width 34 height 15
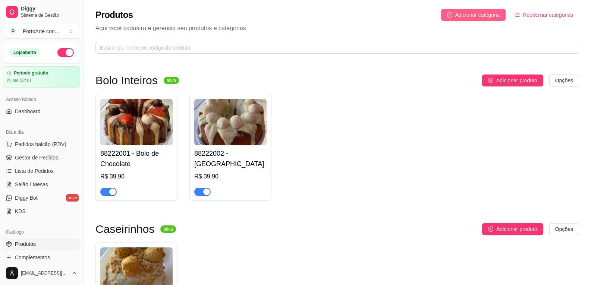
click at [463, 15] on span "Adicionar categoria" at bounding box center [477, 15] width 45 height 8
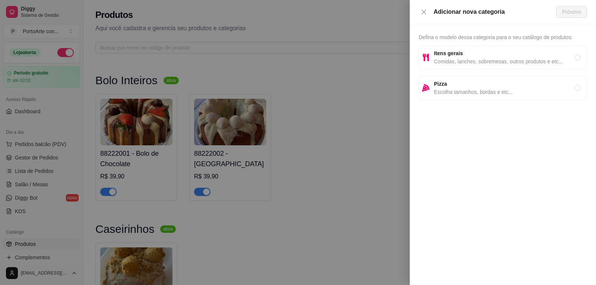
click at [472, 60] on span "Comidas, lanches, sobremesas, outros produtos e etc..." at bounding box center [504, 61] width 141 height 8
click at [565, 12] on span "Próximo" at bounding box center [571, 12] width 19 height 8
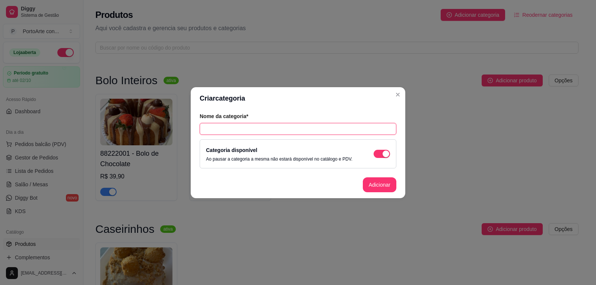
click at [333, 129] on input "text" at bounding box center [298, 129] width 197 height 12
click at [368, 189] on button "Adicionar" at bounding box center [380, 184] width 34 height 15
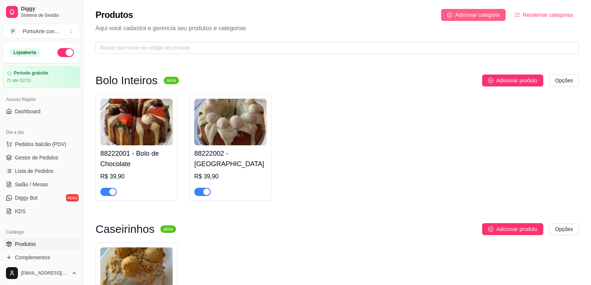
click at [482, 14] on span "Adicionar categoria" at bounding box center [477, 15] width 45 height 8
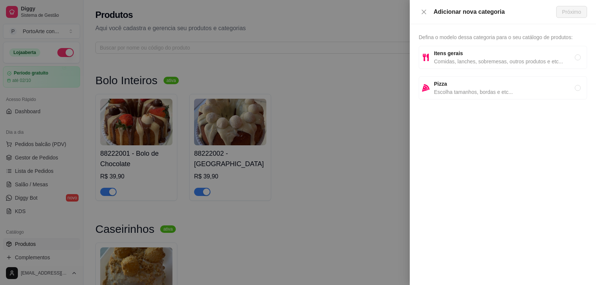
click at [497, 65] on span "Comidas, lanches, sobremesas, outros produtos e etc..." at bounding box center [504, 61] width 141 height 8
click at [577, 10] on span "Próximo" at bounding box center [571, 12] width 19 height 8
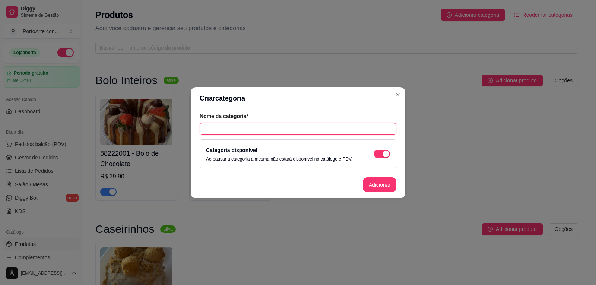
click at [338, 130] on input "text" at bounding box center [298, 129] width 197 height 12
click at [381, 192] on button "Adicionar" at bounding box center [380, 184] width 34 height 15
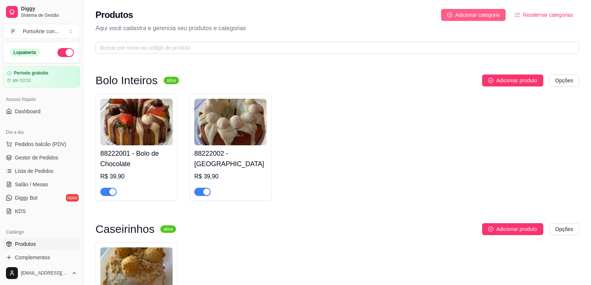
click at [493, 13] on span "Adicionar categoria" at bounding box center [477, 15] width 45 height 8
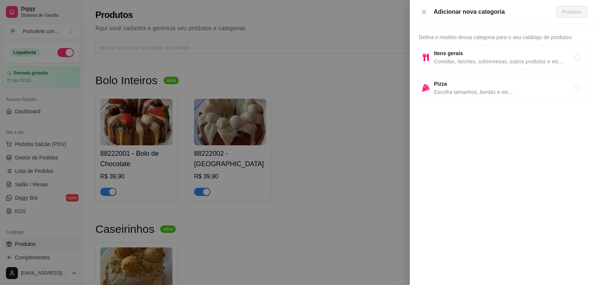
click at [486, 56] on span "Itens gerais" at bounding box center [504, 53] width 141 height 8
click at [577, 10] on span "Próximo" at bounding box center [571, 12] width 19 height 8
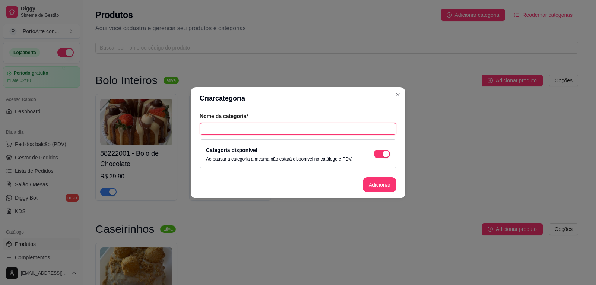
click at [358, 129] on input "text" at bounding box center [298, 129] width 197 height 12
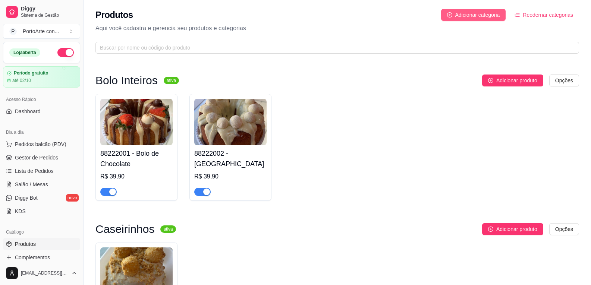
click at [456, 12] on span "Adicionar categoria" at bounding box center [477, 15] width 45 height 8
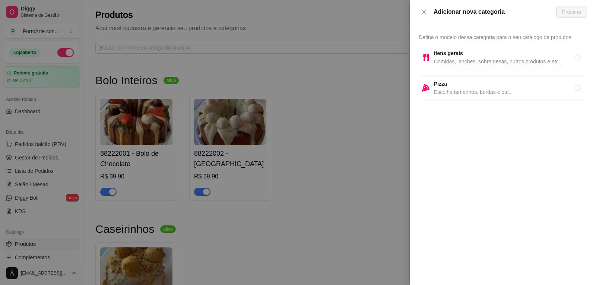
click at [457, 49] on span "Itens gerais" at bounding box center [504, 53] width 141 height 8
click at [566, 13] on span "Próximo" at bounding box center [571, 12] width 19 height 8
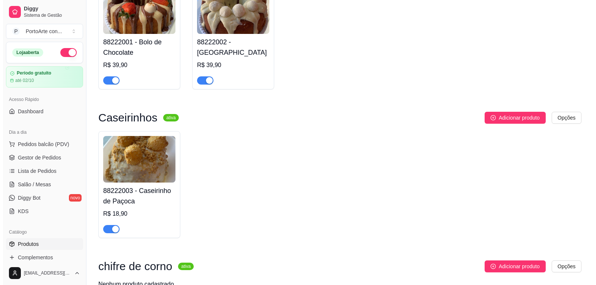
scroll to position [112, 0]
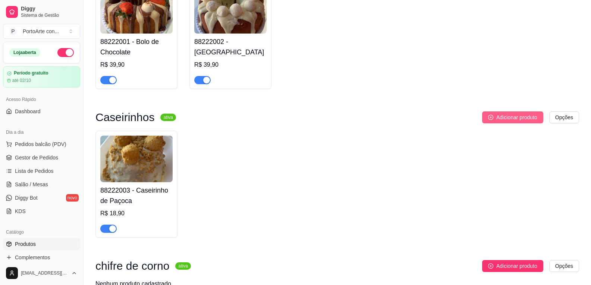
click at [517, 120] on span "Adicionar produto" at bounding box center [516, 117] width 41 height 8
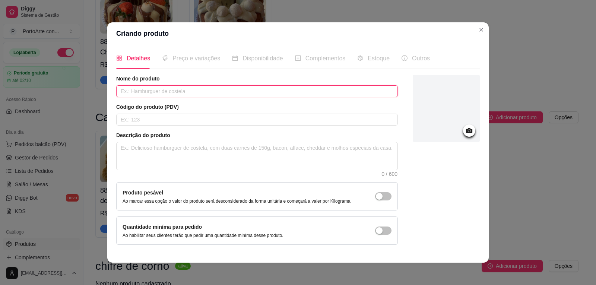
click at [235, 90] on input "text" at bounding box center [257, 91] width 282 height 12
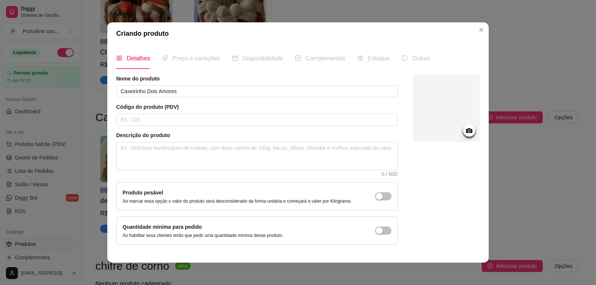
click at [480, 27] on div "88222001 - Bolo de Chocolate R$ 39,90 88222002 - Bolo de Ninho R$ 39,90" at bounding box center [336, 35] width 483 height 107
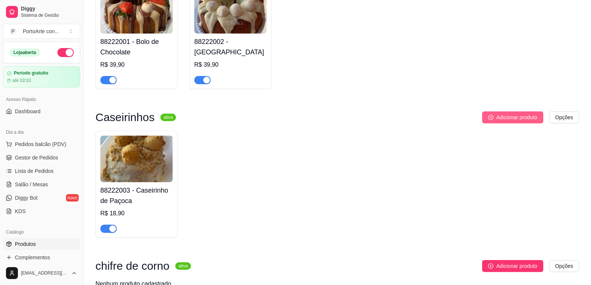
click at [522, 116] on span "Adicionar produto" at bounding box center [516, 117] width 41 height 8
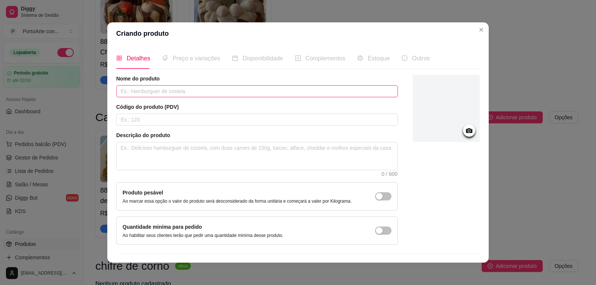
click at [131, 92] on input "text" at bounding box center [257, 91] width 282 height 12
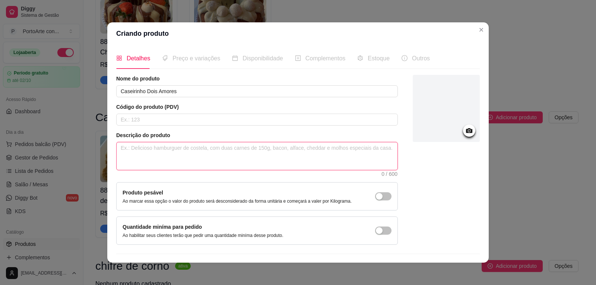
click at [181, 155] on textarea at bounding box center [257, 156] width 281 height 28
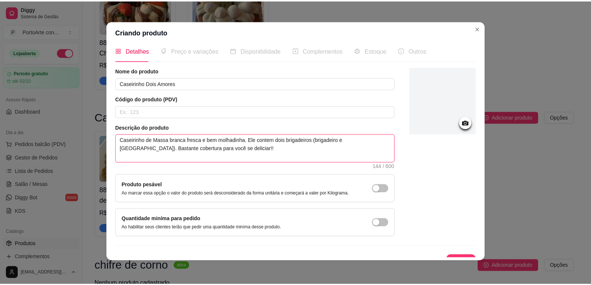
scroll to position [0, 0]
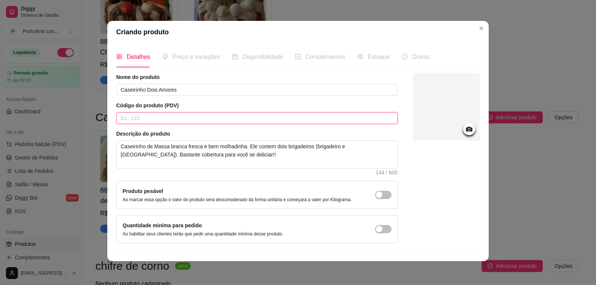
click at [175, 117] on input "text" at bounding box center [257, 118] width 282 height 12
click at [463, 124] on div at bounding box center [469, 129] width 12 height 12
click at [465, 132] on icon at bounding box center [469, 129] width 9 height 9
click at [148, 121] on input "001" at bounding box center [257, 118] width 282 height 12
click at [466, 128] on icon at bounding box center [469, 129] width 6 height 5
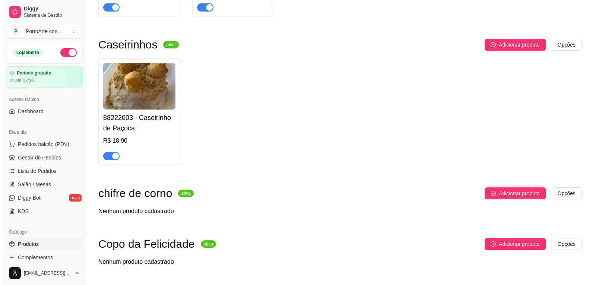
scroll to position [186, 0]
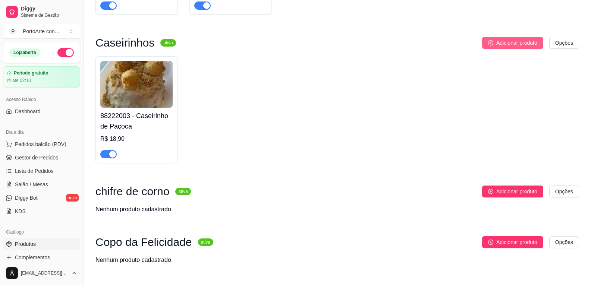
click at [524, 44] on span "Adicionar produto" at bounding box center [516, 43] width 41 height 8
click at [504, 45] on span "Adicionar produto" at bounding box center [516, 43] width 41 height 8
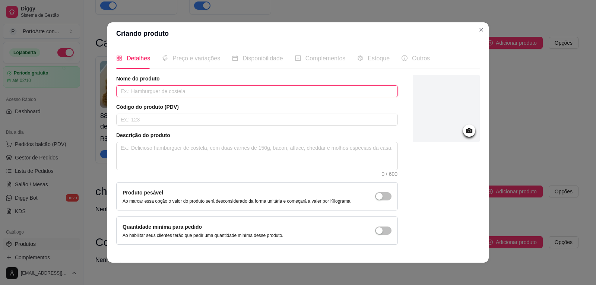
click at [206, 93] on input "text" at bounding box center [257, 91] width 282 height 12
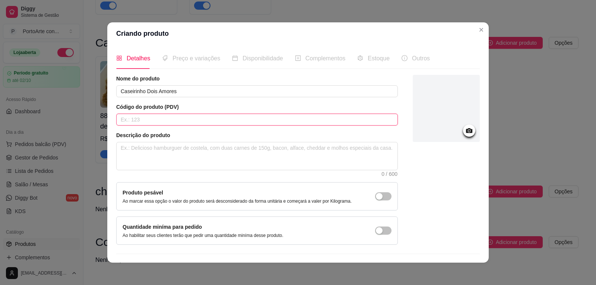
click at [271, 119] on input "text" at bounding box center [257, 120] width 282 height 12
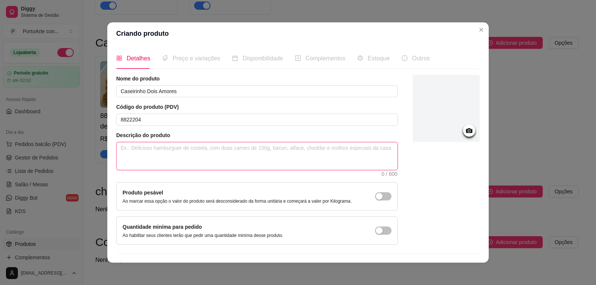
click at [261, 152] on textarea at bounding box center [257, 156] width 281 height 28
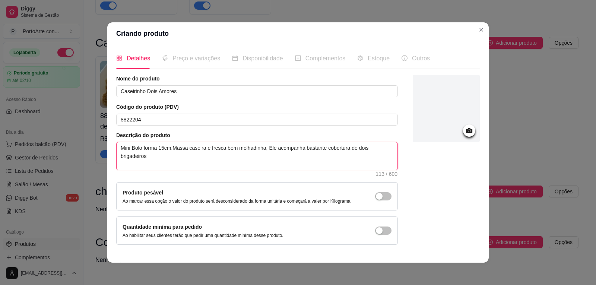
click at [158, 162] on textarea "Mini Bolo forma 15cm.Massa caseira e fresca bem molhadinha, Ele acompanha basta…" at bounding box center [257, 156] width 281 height 28
click at [148, 156] on textarea "Mini Bolo forma 15cm.Massa caseira e fresca bem molhadinha, Ele acompanha basta…" at bounding box center [257, 156] width 281 height 28
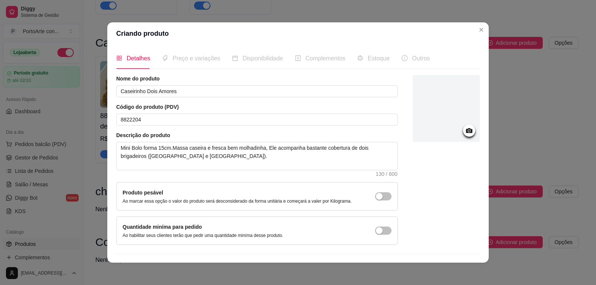
click at [465, 132] on icon at bounding box center [469, 130] width 9 height 9
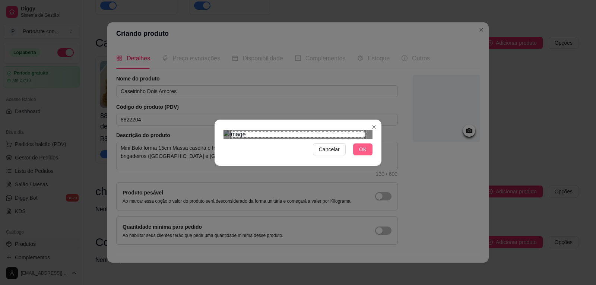
click at [368, 155] on button "OK" at bounding box center [362, 149] width 19 height 12
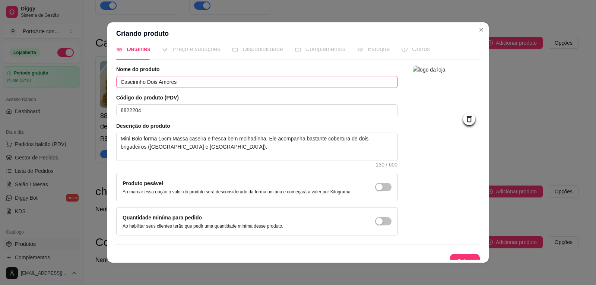
scroll to position [18, 0]
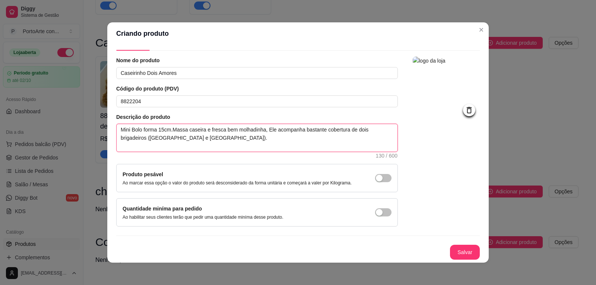
click at [184, 139] on textarea "Mini Bolo forma 15cm.Massa caseira e fresca bem molhadinha, Ele acompanha basta…" at bounding box center [257, 138] width 281 height 28
click at [466, 255] on button "Salvar" at bounding box center [464, 252] width 29 height 15
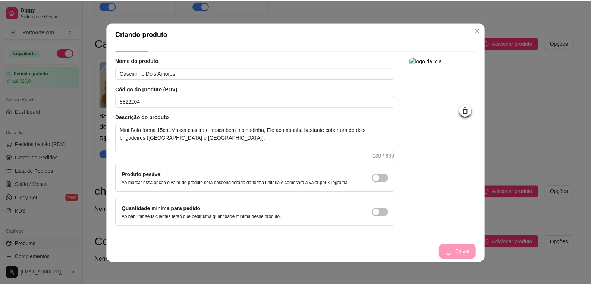
scroll to position [0, 0]
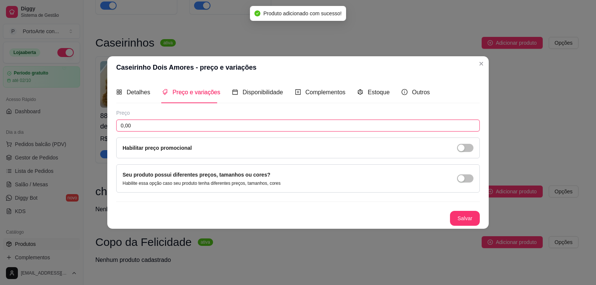
click at [161, 126] on input "0,00" at bounding box center [298, 126] width 364 height 12
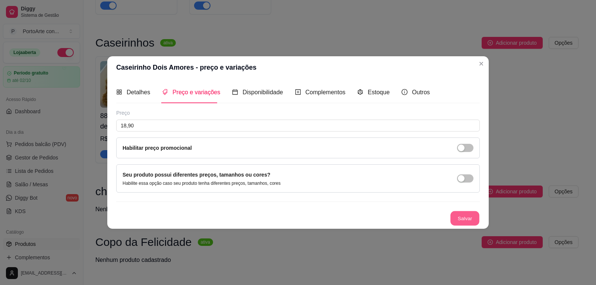
click at [471, 222] on button "Salvar" at bounding box center [464, 218] width 29 height 15
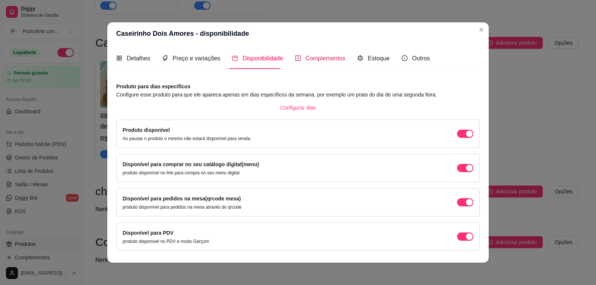
click at [319, 59] on span "Complementos" at bounding box center [326, 58] width 40 height 6
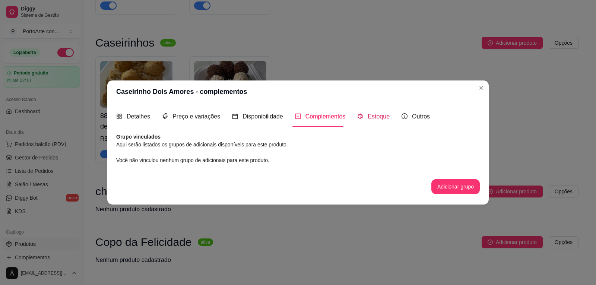
click at [380, 117] on span "Estoque" at bounding box center [379, 116] width 22 height 6
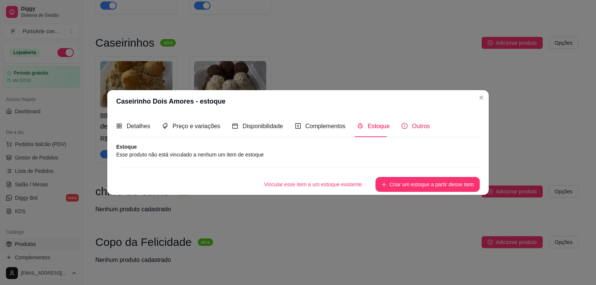
click at [412, 123] on span "Outros" at bounding box center [421, 126] width 18 height 6
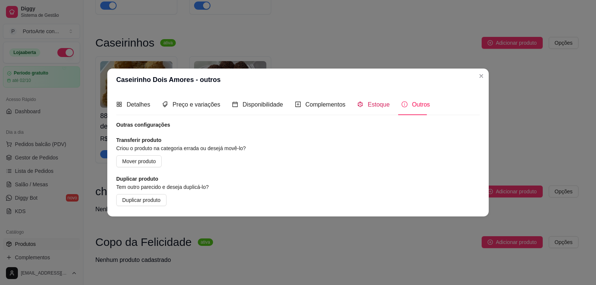
click at [370, 108] on span "Estoque" at bounding box center [379, 104] width 22 height 6
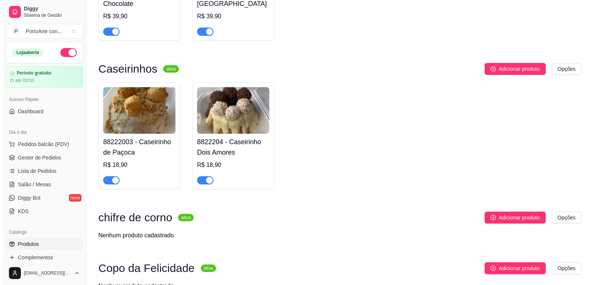
scroll to position [149, 0]
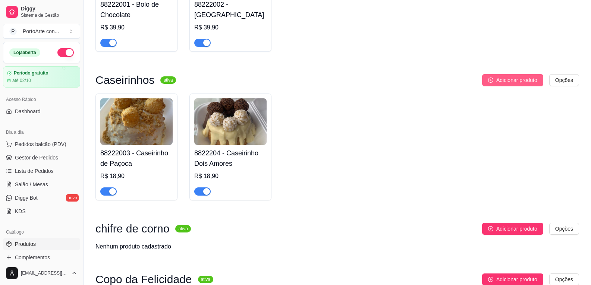
click at [531, 77] on span "Adicionar produto" at bounding box center [516, 80] width 41 height 8
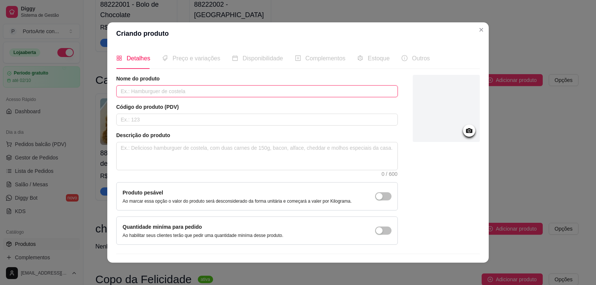
click at [233, 89] on input "text" at bounding box center [257, 91] width 282 height 12
click at [215, 92] on input "Caseirinho de Chocolate C/ Cobertura de chocolate" at bounding box center [257, 91] width 282 height 12
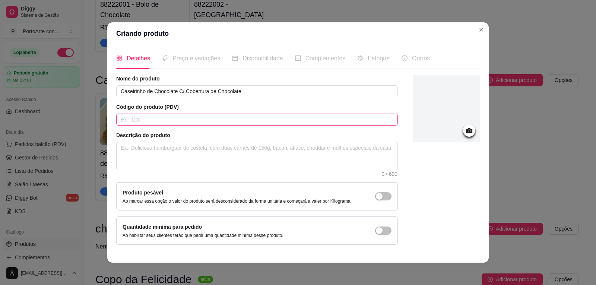
click at [213, 123] on input "text" at bounding box center [257, 120] width 282 height 12
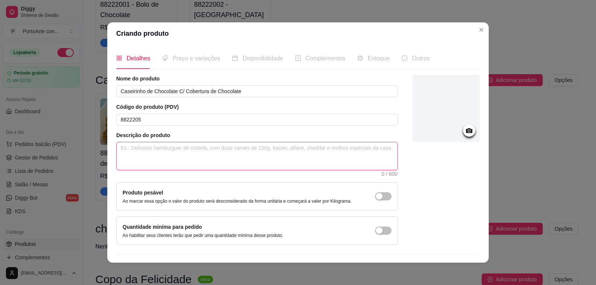
click at [146, 149] on textarea at bounding box center [257, 156] width 281 height 28
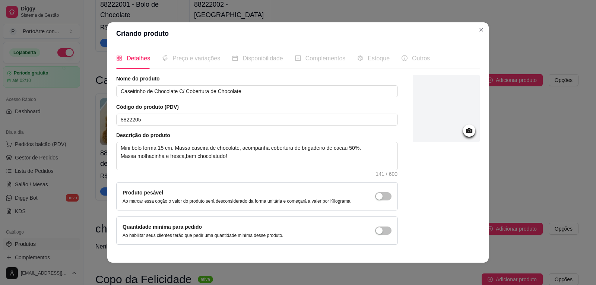
click at [465, 134] on icon at bounding box center [469, 130] width 9 height 9
click at [465, 133] on icon at bounding box center [469, 130] width 9 height 9
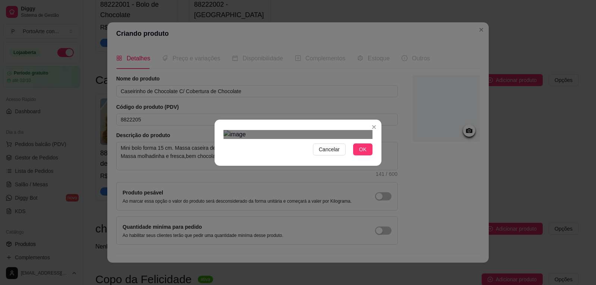
click at [322, 190] on div "Use the arrow keys to move the crop selection area" at bounding box center [299, 231] width 134 height 134
click at [358, 155] on button "OK" at bounding box center [362, 149] width 19 height 12
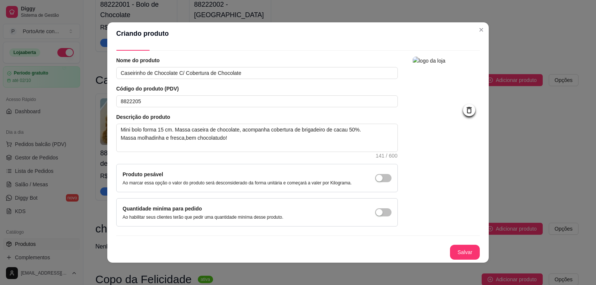
scroll to position [1, 0]
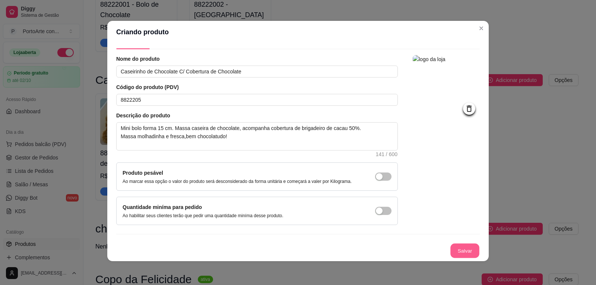
click at [455, 249] on button "Salvar" at bounding box center [464, 251] width 29 height 15
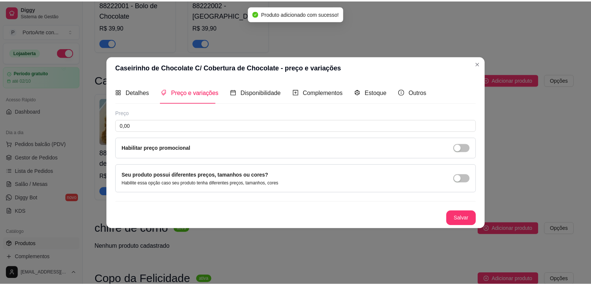
scroll to position [0, 0]
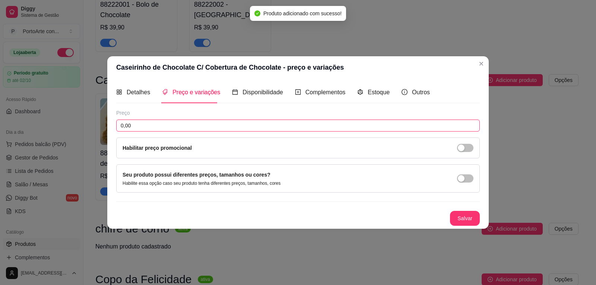
click at [230, 124] on input "0,00" at bounding box center [298, 126] width 364 height 12
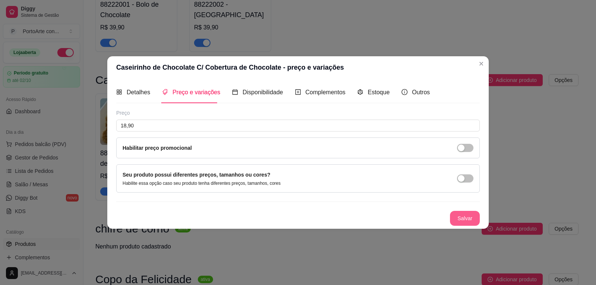
click at [465, 222] on button "Salvar" at bounding box center [465, 218] width 30 height 15
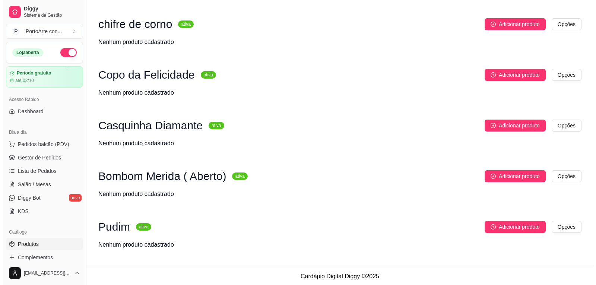
scroll to position [356, 0]
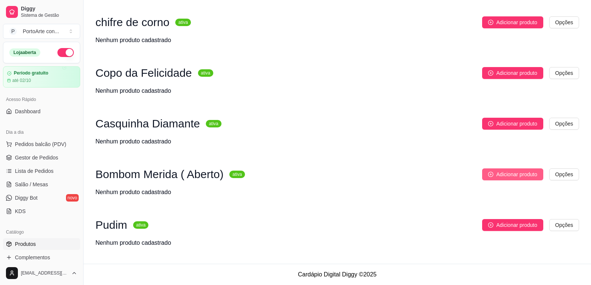
click at [526, 171] on span "Adicionar produto" at bounding box center [516, 174] width 41 height 8
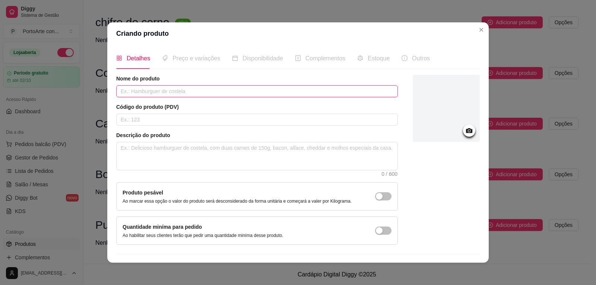
click at [148, 92] on input "text" at bounding box center [257, 91] width 282 height 12
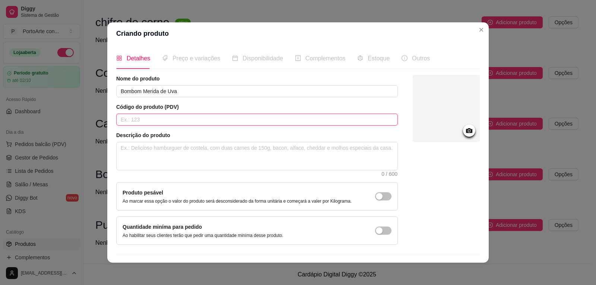
click at [150, 120] on input "text" at bounding box center [257, 120] width 282 height 12
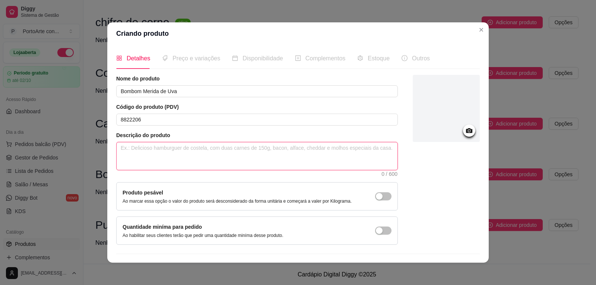
click at [149, 153] on textarea at bounding box center [257, 156] width 281 height 28
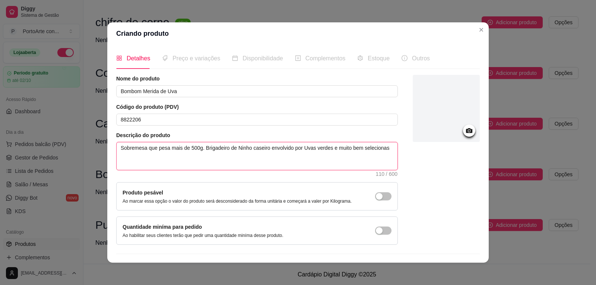
click at [326, 149] on textarea "Sobremesa que pesa mais de 500g. Brigadeiro de Ninho caseiro envolvido por Uvas…" at bounding box center [257, 156] width 281 height 28
click at [323, 147] on textarea "Sobremesa que pesa mais de 500g. Brigadeiro de Ninho caseiro envolvido por Uvas…" at bounding box center [257, 156] width 281 height 28
click at [329, 150] on textarea "Sobremesa que pesa mais de 500g. Brigadeiro de Ninho caseiro envolvido por Uvas…" at bounding box center [257, 156] width 281 height 28
click at [155, 158] on textarea "Sobremesa que pesa mais de 500g. Brigadeiro de Ninho caseiro envolvido por Uvas…" at bounding box center [257, 156] width 281 height 28
click at [198, 157] on textarea "Sobremesa que pesa mais de 500g. Brigadeiro de Ninho caseiro envolvido por Uvas…" at bounding box center [257, 156] width 281 height 28
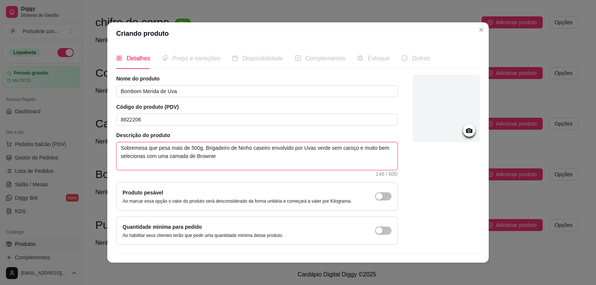
click at [212, 155] on textarea "Sobremesa que pesa mais de 500g. Brigadeiro de Ninho caseiro envolvido por Uvas…" at bounding box center [257, 156] width 281 height 28
click at [324, 148] on textarea "Sobremesa que pesa mais de 500g. Brigadeiro de Ninho caseiro envolvido por Uvas…" at bounding box center [257, 156] width 281 height 28
click at [302, 158] on textarea "Sobremesa que pesa mais de 500g. Brigadeiro de Ninho caseiro envolvido por Uvas…" at bounding box center [257, 156] width 281 height 28
click at [466, 129] on icon at bounding box center [469, 130] width 6 height 5
click at [466, 131] on icon at bounding box center [469, 130] width 6 height 5
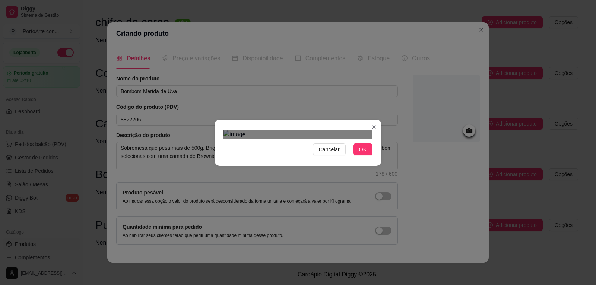
click at [309, 170] on div "Use the arrow keys to move the crop selection area" at bounding box center [297, 210] width 134 height 134
click at [365, 155] on button "OK" at bounding box center [362, 149] width 19 height 12
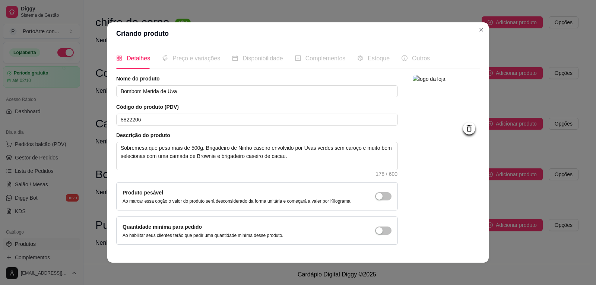
click at [174, 56] on span "Preço e variações" at bounding box center [197, 58] width 48 height 6
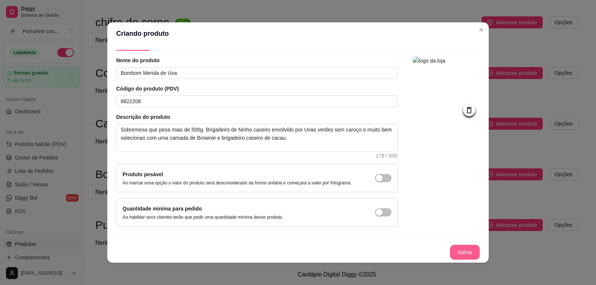
click at [451, 248] on button "Salvar" at bounding box center [465, 252] width 30 height 15
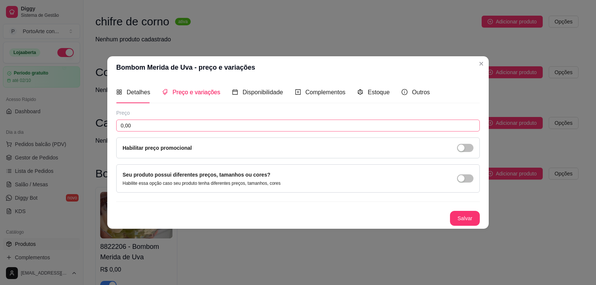
scroll to position [0, 0]
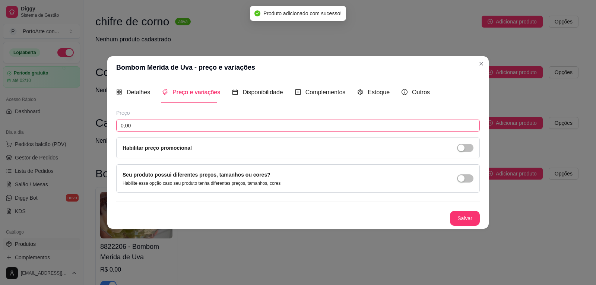
click at [230, 126] on input "0,00" at bounding box center [298, 126] width 364 height 12
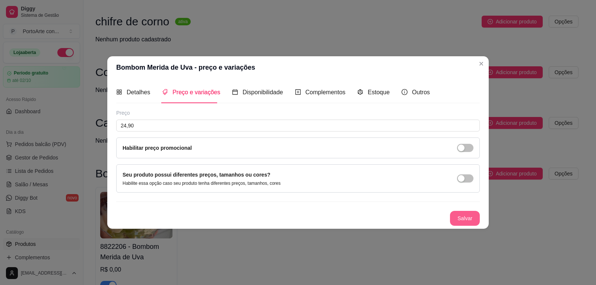
click at [456, 219] on button "Salvar" at bounding box center [465, 218] width 30 height 15
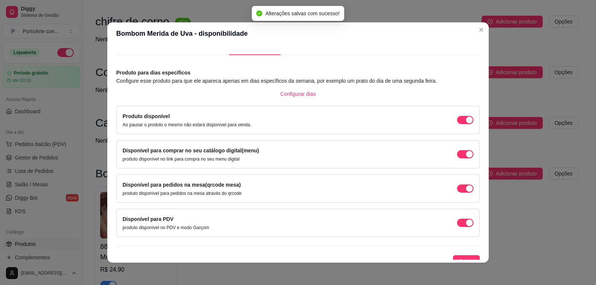
scroll to position [21, 0]
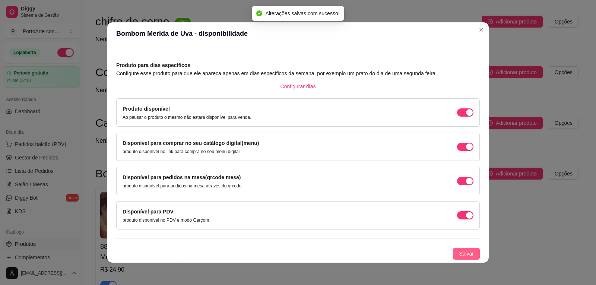
click at [459, 252] on span "Salvar" at bounding box center [466, 254] width 15 height 8
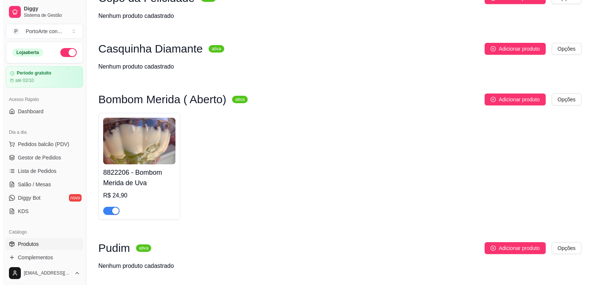
scroll to position [431, 0]
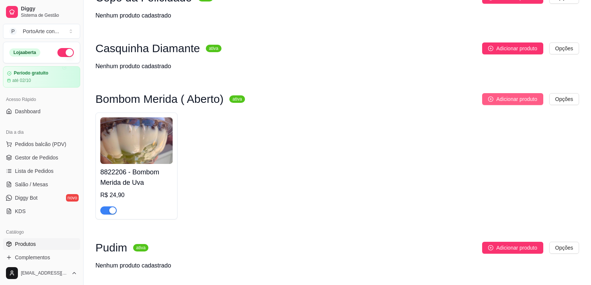
click at [522, 97] on span "Adicionar produto" at bounding box center [516, 99] width 41 height 8
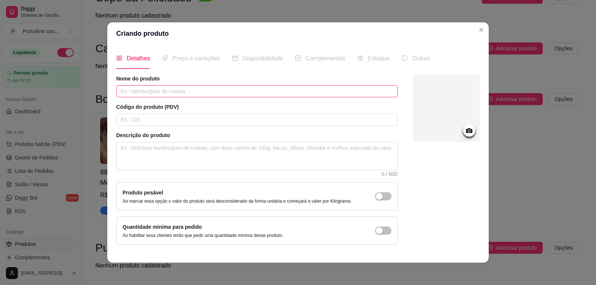
click at [164, 89] on input "text" at bounding box center [257, 91] width 282 height 12
click at [143, 91] on input "Bombom merid de morango" at bounding box center [257, 91] width 282 height 12
click at [153, 93] on input "Bombom Merid de morango" at bounding box center [257, 91] width 282 height 12
click at [212, 89] on input "Bombom Merida de morango" at bounding box center [257, 91] width 282 height 12
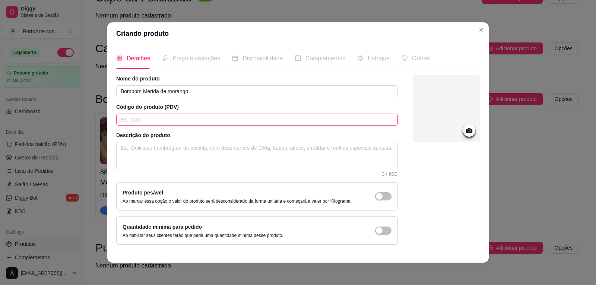
click at [228, 117] on input "text" at bounding box center [257, 120] width 282 height 12
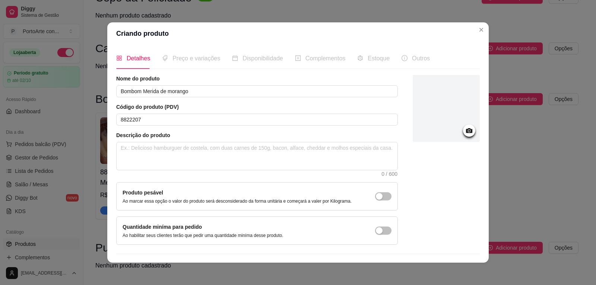
click at [465, 132] on icon at bounding box center [469, 130] width 9 height 9
click at [466, 130] on icon at bounding box center [469, 130] width 6 height 5
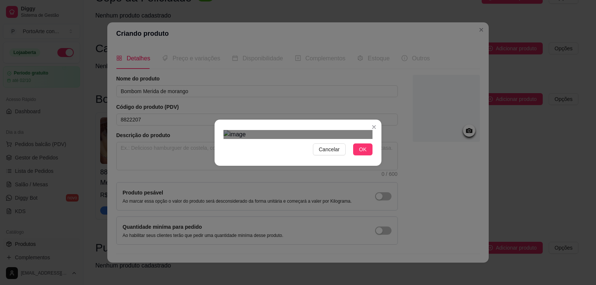
click at [345, 178] on div "Use the arrow keys to move the crop selection area" at bounding box center [291, 214] width 134 height 134
click at [364, 153] on span "OK" at bounding box center [362, 149] width 7 height 8
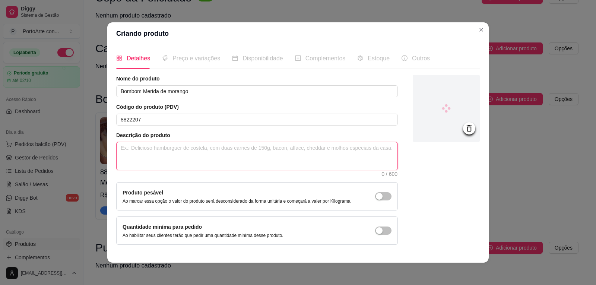
click at [245, 159] on textarea at bounding box center [257, 156] width 281 height 28
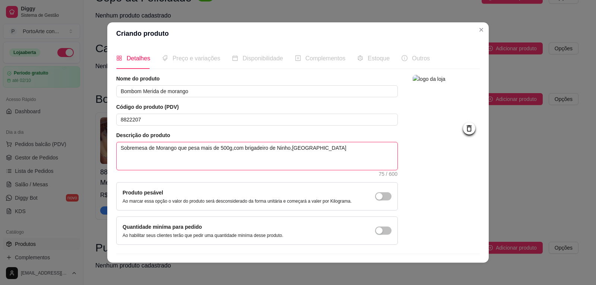
click at [287, 149] on textarea "Sobremesa de Morango que pesa mais de 500g,com brigadeiro de Ninho,[GEOGRAPHIC_…" at bounding box center [257, 156] width 281 height 28
click at [288, 149] on textarea "Sobremesa de Morango que pesa mais de 500g,com brigadeiro de Ninho,[GEOGRAPHIC_…" at bounding box center [257, 156] width 281 height 28
click at [311, 147] on textarea "Sobremesa de Morango que pesa mais de 500g,com brigadeiro de Ninho, [GEOGRAPHIC…" at bounding box center [257, 156] width 281 height 28
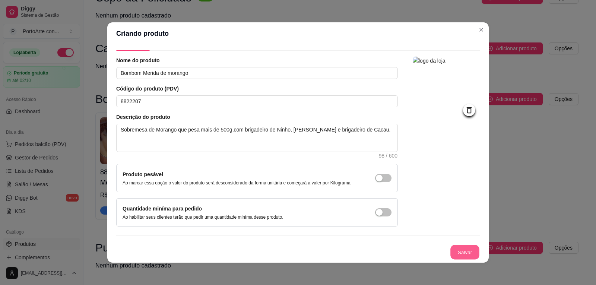
click at [450, 256] on button "Salvar" at bounding box center [464, 252] width 29 height 15
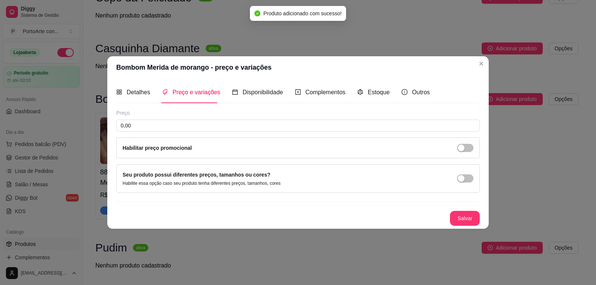
scroll to position [0, 0]
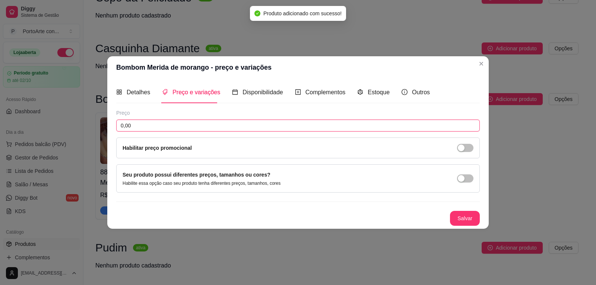
click at [149, 124] on input "0,00" at bounding box center [298, 126] width 364 height 12
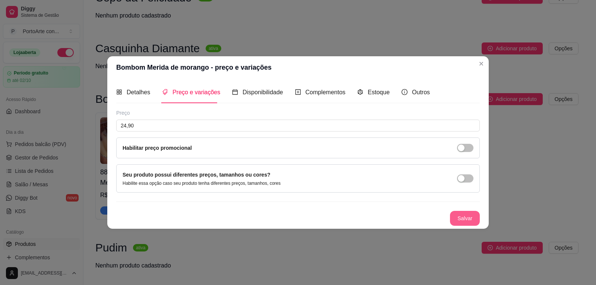
click at [467, 215] on button "Salvar" at bounding box center [465, 218] width 30 height 15
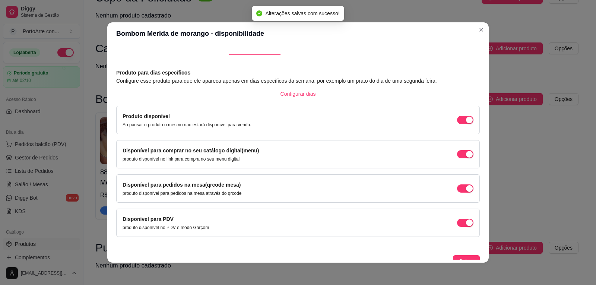
scroll to position [21, 0]
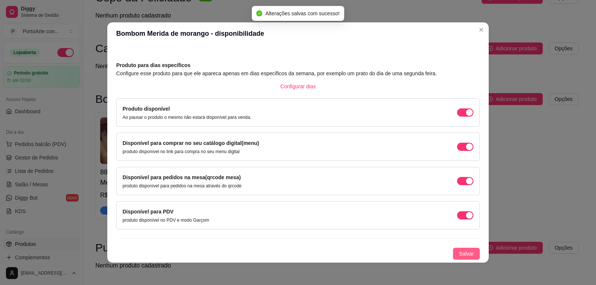
click at [455, 249] on button "Salvar" at bounding box center [466, 254] width 27 height 12
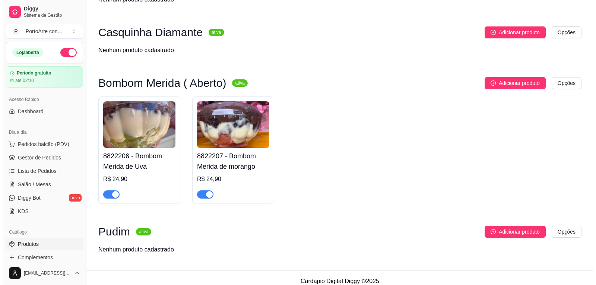
scroll to position [455, 0]
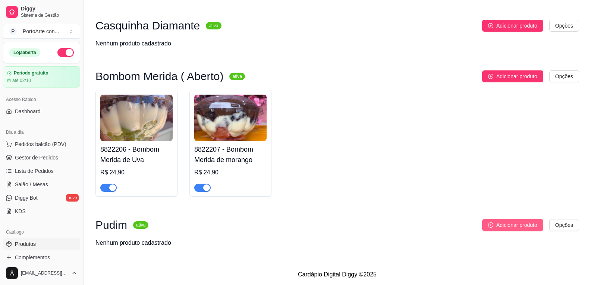
click at [492, 221] on button "Adicionar produto" at bounding box center [512, 225] width 61 height 12
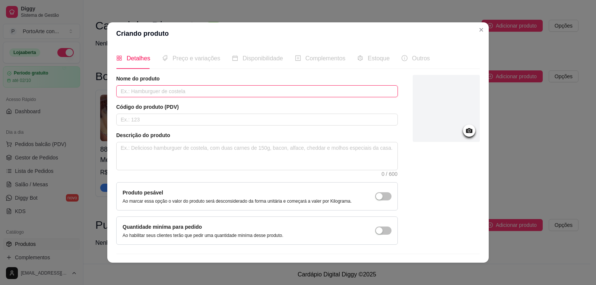
click at [173, 93] on input "text" at bounding box center [257, 91] width 282 height 12
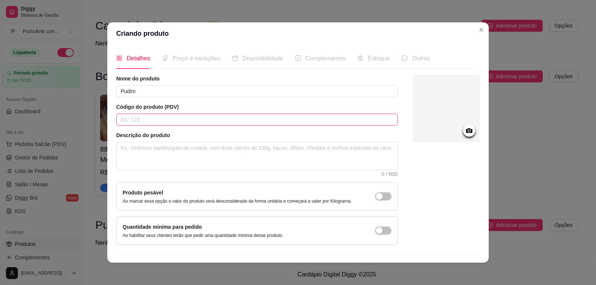
click at [168, 117] on input "text" at bounding box center [257, 120] width 282 height 12
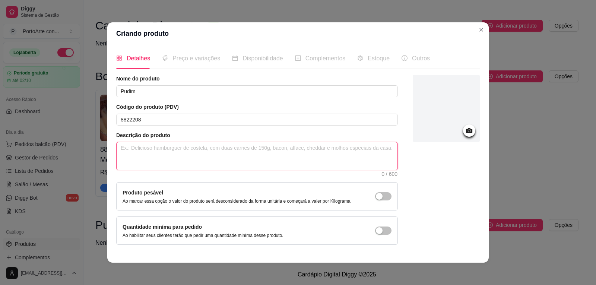
click at [151, 150] on textarea at bounding box center [257, 156] width 281 height 28
click at [178, 148] on textarea "Mini Pudim com bastantee calda" at bounding box center [257, 156] width 281 height 28
click at [202, 143] on textarea "Mini Pudim com bastante calda" at bounding box center [257, 156] width 281 height 28
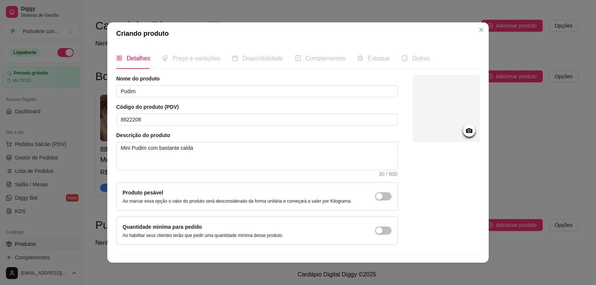
click at [463, 126] on div at bounding box center [469, 130] width 12 height 12
click at [465, 132] on icon at bounding box center [469, 130] width 9 height 9
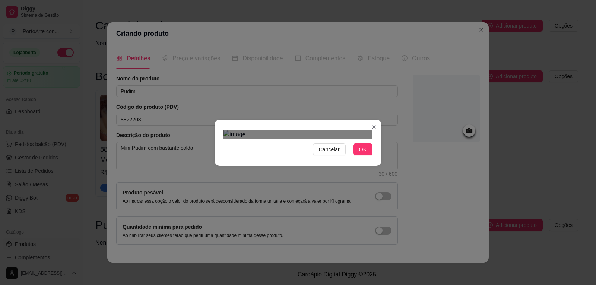
click at [363, 212] on div "Use the arrow keys to move the crop selection area" at bounding box center [300, 240] width 134 height 134
click at [360, 153] on span "OK" at bounding box center [362, 149] width 7 height 8
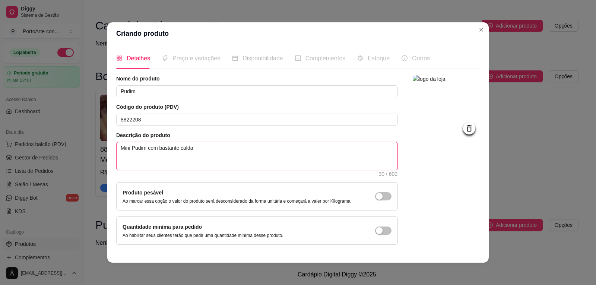
click at [193, 147] on textarea "Mini Pudim com bastante calda" at bounding box center [257, 156] width 281 height 28
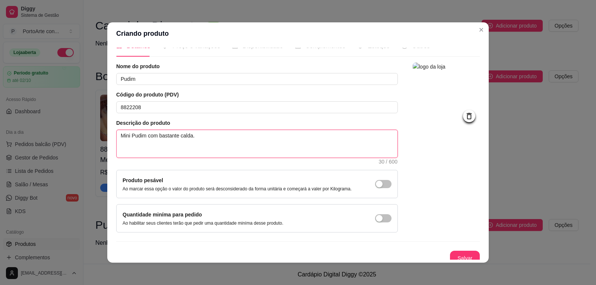
scroll to position [18, 0]
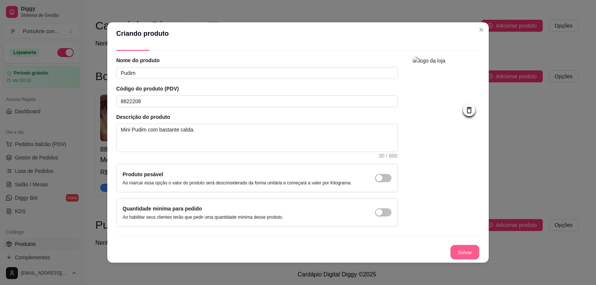
click at [457, 252] on button "Salvar" at bounding box center [464, 252] width 29 height 15
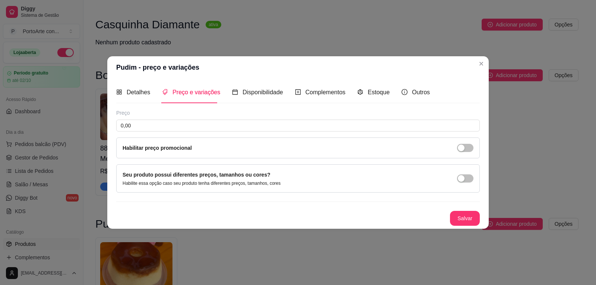
scroll to position [0, 0]
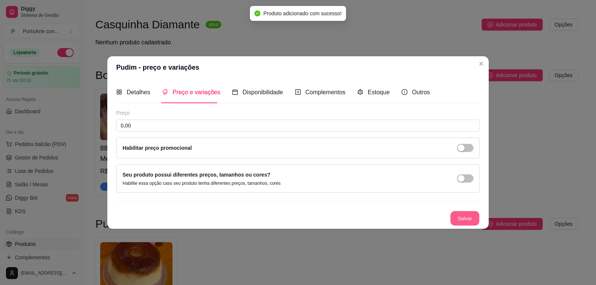
click at [457, 220] on button "Salvar" at bounding box center [464, 218] width 29 height 15
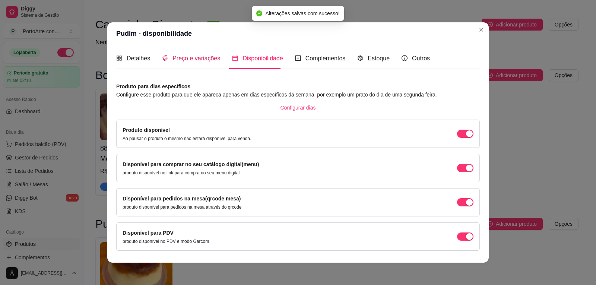
click at [192, 60] on span "Preço e variações" at bounding box center [197, 58] width 48 height 6
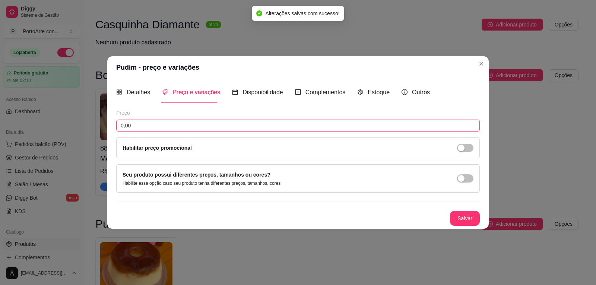
click at [178, 124] on input "0,00" at bounding box center [298, 126] width 364 height 12
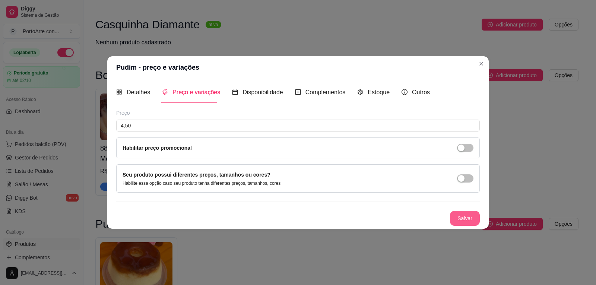
click at [458, 220] on button "Salvar" at bounding box center [465, 218] width 30 height 15
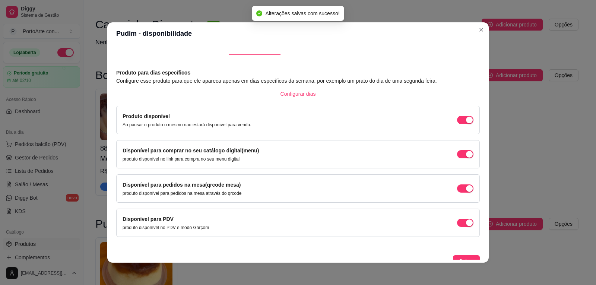
scroll to position [21, 0]
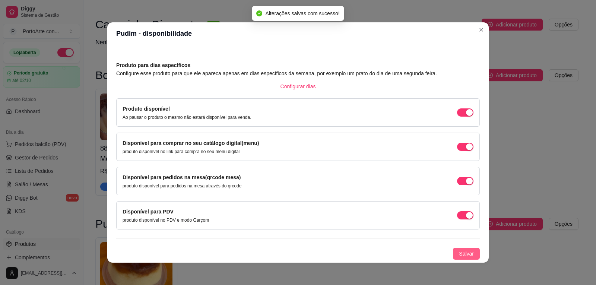
click at [459, 254] on span "Salvar" at bounding box center [466, 254] width 15 height 8
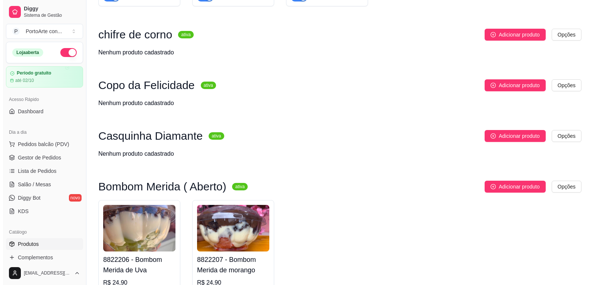
scroll to position [356, 0]
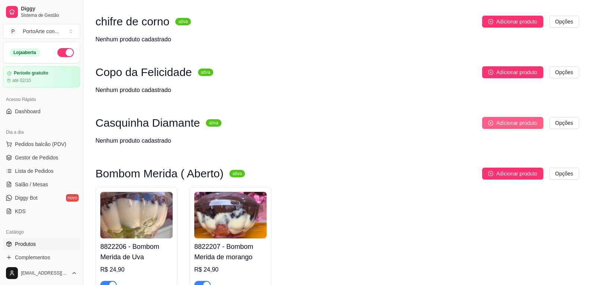
click at [518, 122] on span "Adicionar produto" at bounding box center [516, 123] width 41 height 8
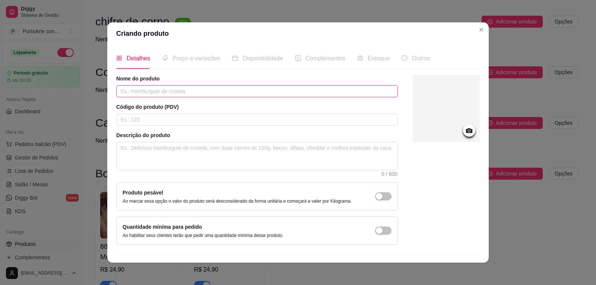
click at [164, 90] on input "text" at bounding box center [257, 91] width 282 height 12
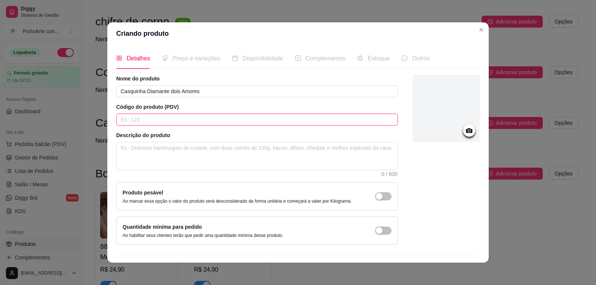
click at [345, 124] on input "text" at bounding box center [257, 120] width 282 height 12
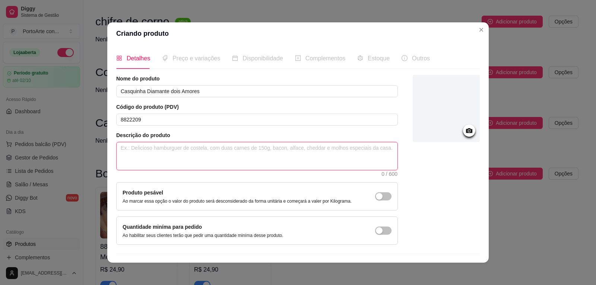
click at [354, 153] on textarea at bounding box center [257, 156] width 281 height 28
click at [322, 149] on textarea "Casca crocante banhada de chocolate com recheio de brigadeiro e pedaços de Brow…" at bounding box center [257, 156] width 281 height 28
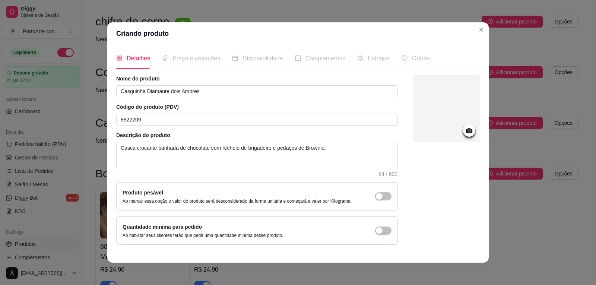
click at [465, 127] on icon at bounding box center [469, 130] width 9 height 9
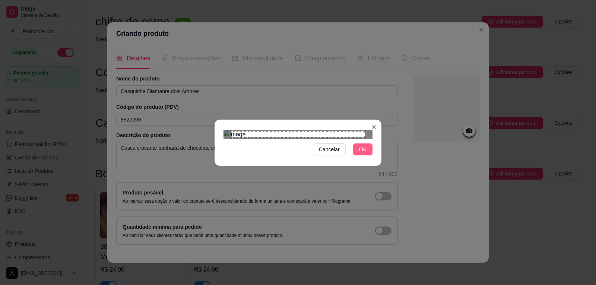
click at [362, 153] on span "OK" at bounding box center [362, 149] width 7 height 8
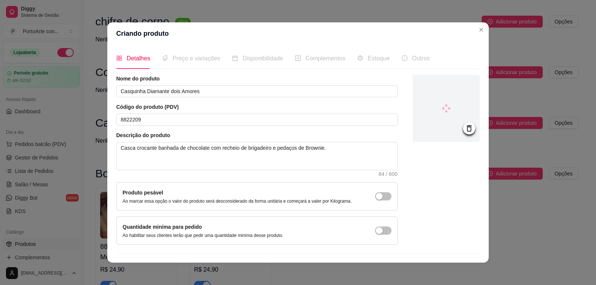
click at [187, 61] on span "Preço e variações" at bounding box center [197, 58] width 48 height 6
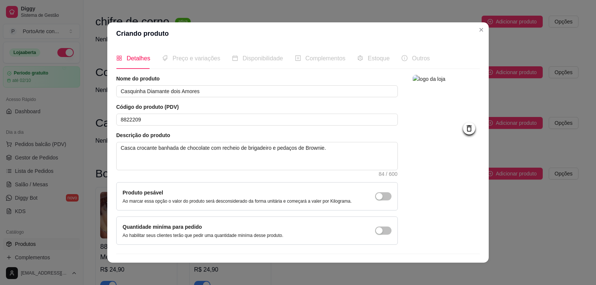
scroll to position [18, 0]
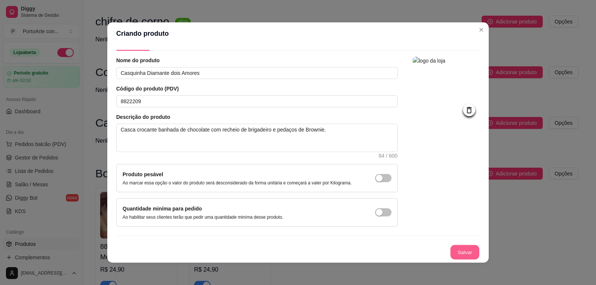
click at [456, 250] on button "Salvar" at bounding box center [464, 252] width 29 height 15
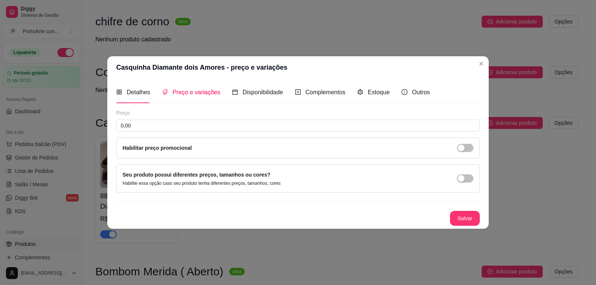
scroll to position [0, 0]
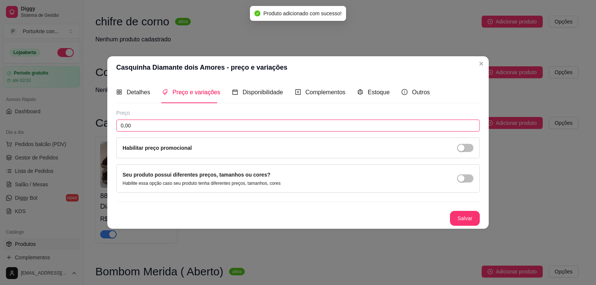
click at [238, 123] on input "0,00" at bounding box center [298, 126] width 364 height 12
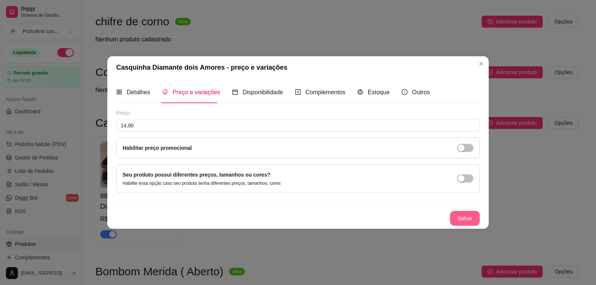
click at [464, 219] on button "Salvar" at bounding box center [465, 218] width 30 height 15
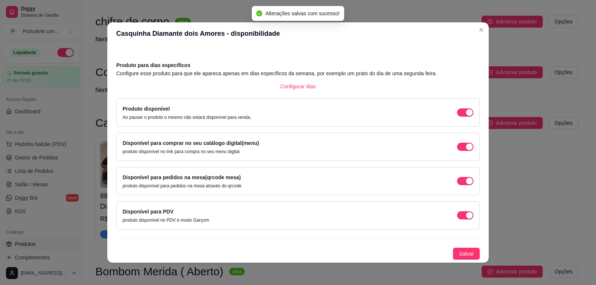
scroll to position [1, 0]
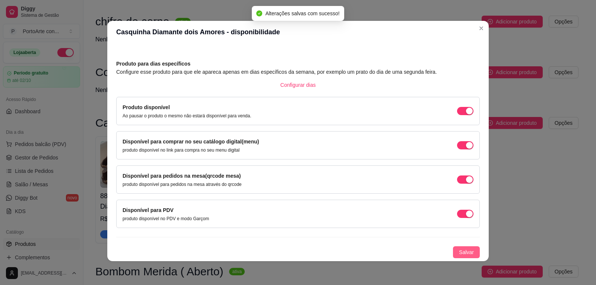
click at [459, 251] on span "Salvar" at bounding box center [466, 252] width 15 height 8
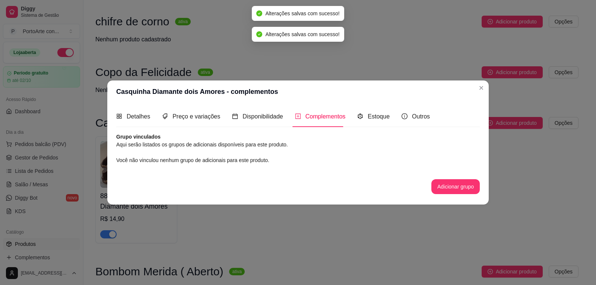
scroll to position [0, 0]
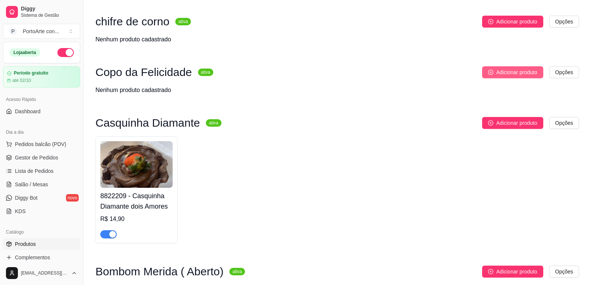
click at [511, 72] on span "Adicionar produto" at bounding box center [516, 72] width 41 height 8
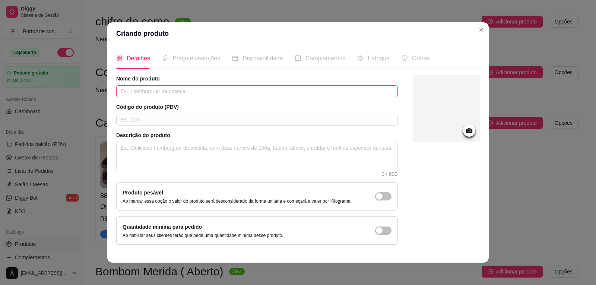
click at [164, 91] on input "text" at bounding box center [257, 91] width 282 height 12
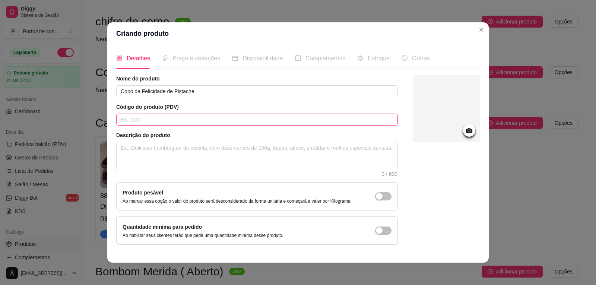
click at [203, 117] on input "text" at bounding box center [257, 120] width 282 height 12
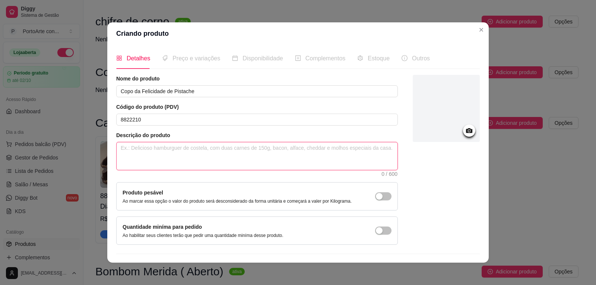
click at [247, 149] on textarea at bounding box center [257, 156] width 281 height 28
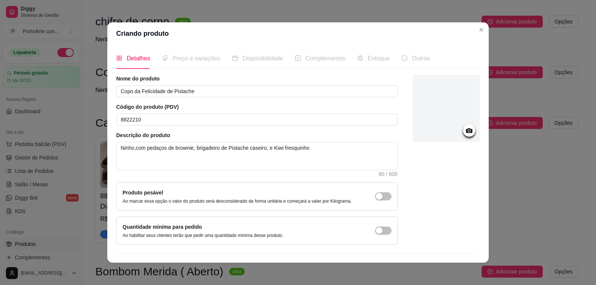
click at [466, 132] on icon at bounding box center [469, 130] width 6 height 5
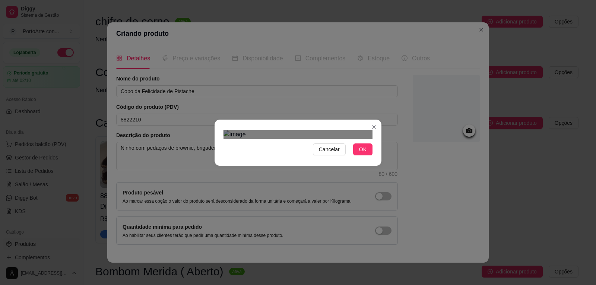
click at [329, 176] on div "Use the arrow keys to move the crop selection area" at bounding box center [298, 228] width 134 height 134
click at [399, 47] on div "Cancelar OK" at bounding box center [298, 142] width 596 height 285
click at [290, 171] on div "Use the arrow keys to move the crop selection area" at bounding box center [295, 222] width 142 height 142
click at [375, 166] on section "Cancelar OK" at bounding box center [298, 143] width 167 height 46
click at [295, 184] on div "Use the arrow keys to move the crop selection area" at bounding box center [298, 223] width 149 height 149
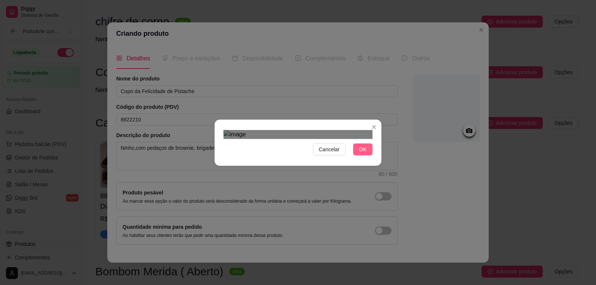
click at [366, 153] on span "OK" at bounding box center [362, 149] width 7 height 8
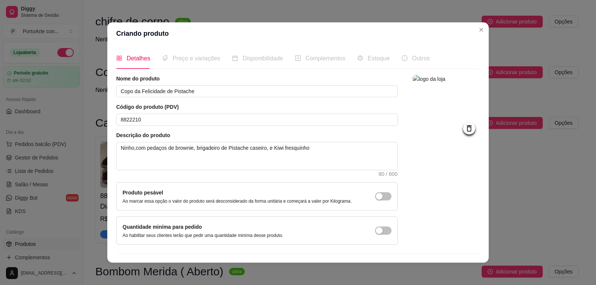
scroll to position [18, 0]
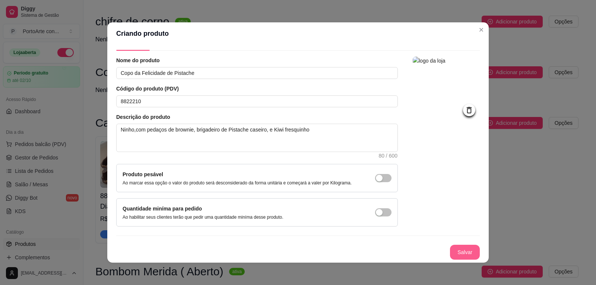
click at [454, 254] on button "Salvar" at bounding box center [465, 252] width 30 height 15
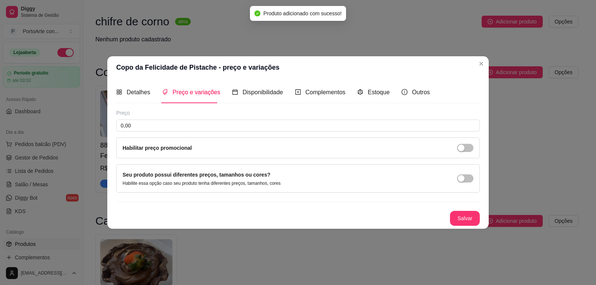
scroll to position [0, 0]
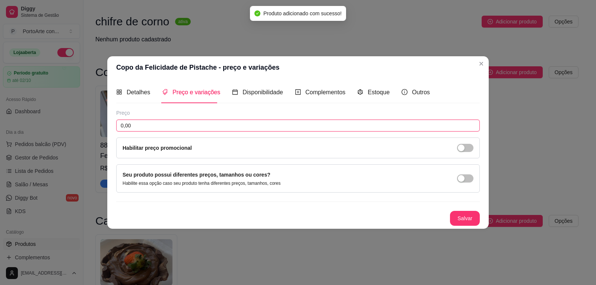
click at [219, 120] on input "0,00" at bounding box center [298, 126] width 364 height 12
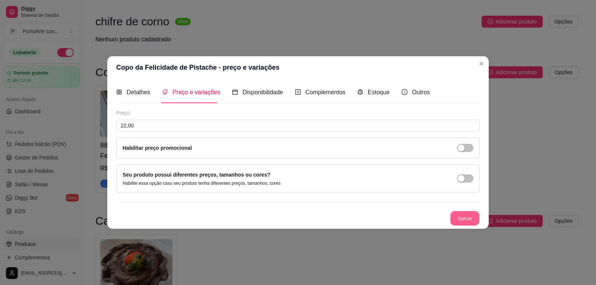
click at [465, 224] on button "Salvar" at bounding box center [464, 218] width 29 height 15
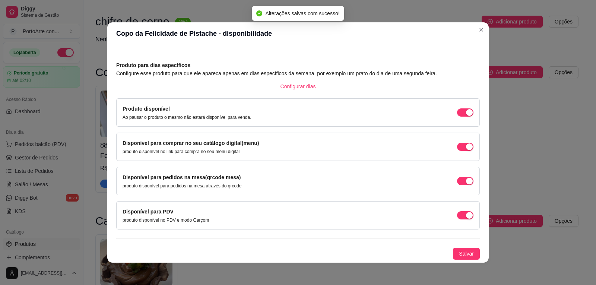
scroll to position [1, 0]
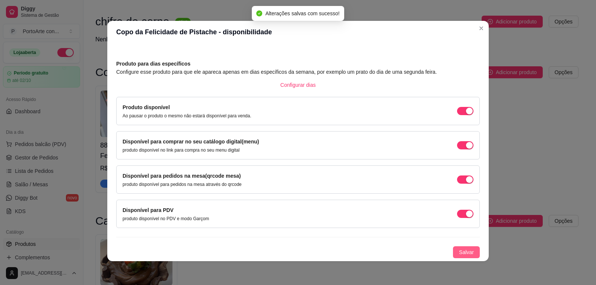
click at [459, 249] on span "Salvar" at bounding box center [466, 252] width 15 height 8
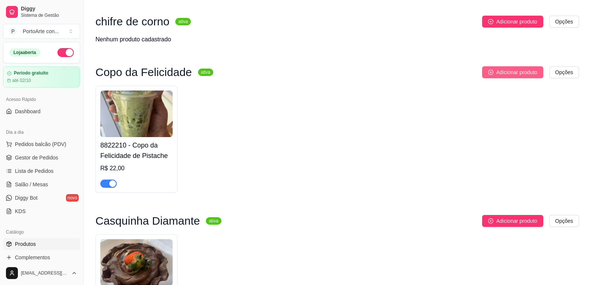
click at [511, 72] on span "Adicionar produto" at bounding box center [516, 72] width 41 height 8
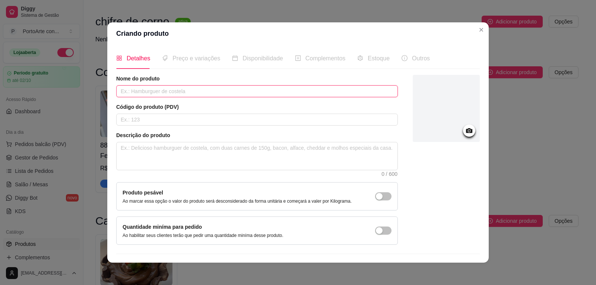
click at [260, 94] on input "text" at bounding box center [257, 91] width 282 height 12
click at [166, 91] on input "Copo da Felicidade dois amores" at bounding box center [257, 91] width 282 height 12
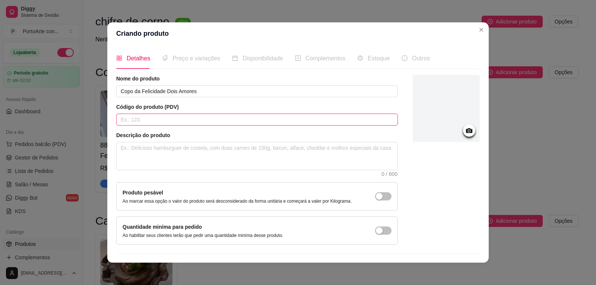
click at [166, 119] on input "text" at bounding box center [257, 120] width 282 height 12
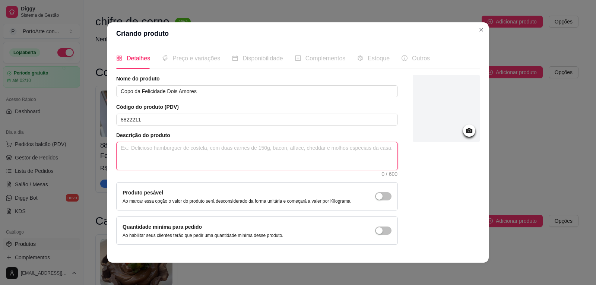
click at [219, 156] on textarea at bounding box center [257, 156] width 281 height 28
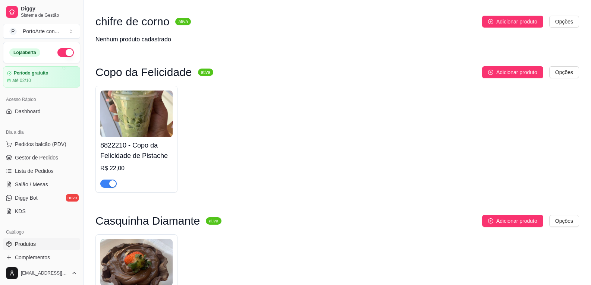
click at [173, 157] on div "8822210 - Copo da Felicidade de Pistache R$ 22,00" at bounding box center [136, 139] width 82 height 107
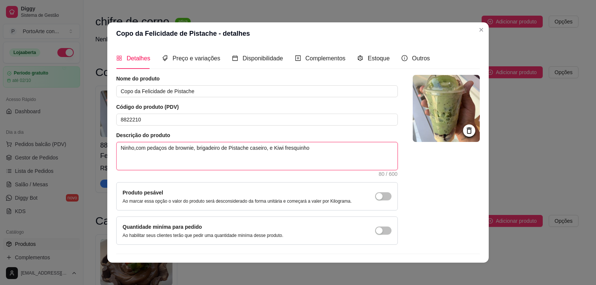
click at [309, 148] on textarea "Ninho,com pedaços de brownie, brigadeiro de Pistache caseiro, e Kiwi fresquinho" at bounding box center [257, 156] width 281 height 28
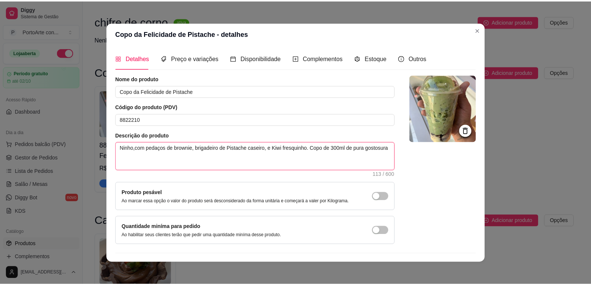
scroll to position [18, 0]
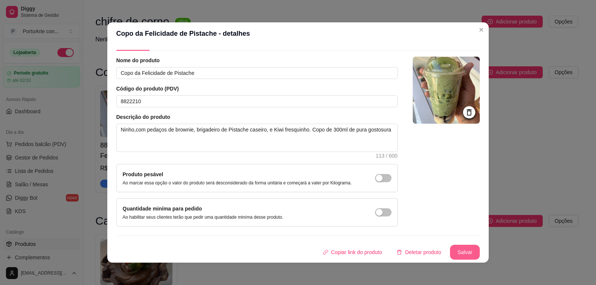
click at [451, 249] on button "Salvar" at bounding box center [465, 252] width 30 height 15
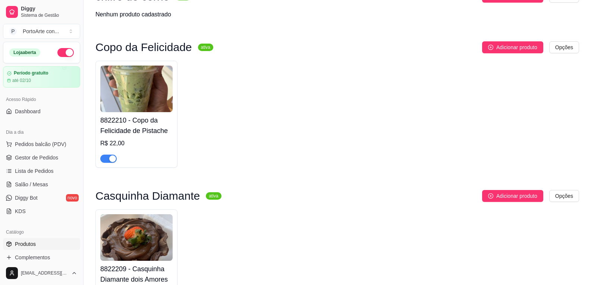
scroll to position [431, 0]
